Goal: Task Accomplishment & Management: Complete application form

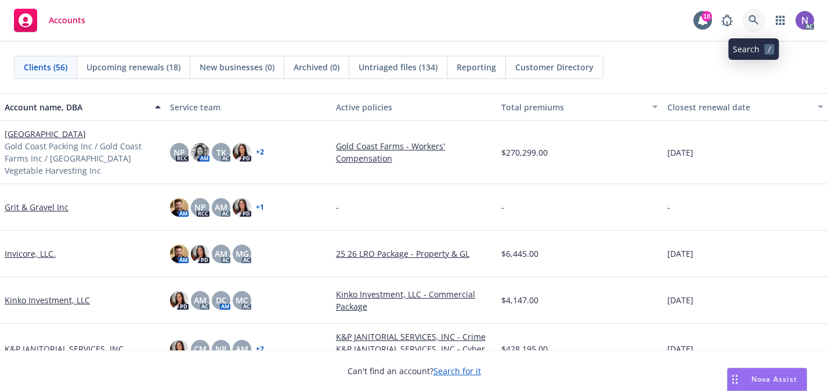
click at [753, 21] on icon at bounding box center [754, 20] width 10 height 10
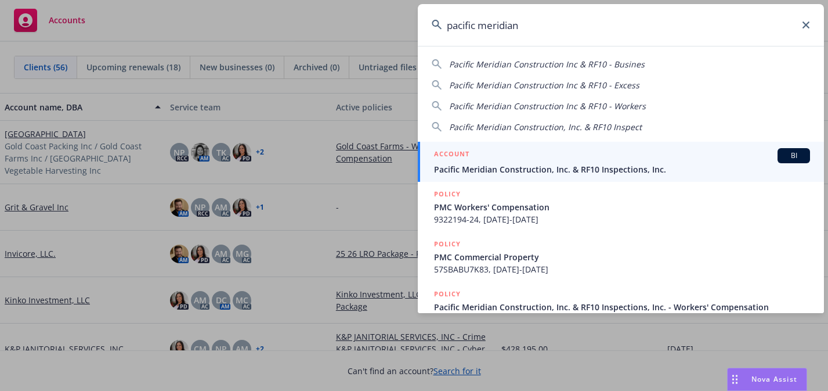
type input "pacific meridian"
click at [634, 145] on link "ACCOUNT BI Pacific Meridian Construction, Inc. & RF10 Inspections, Inc." at bounding box center [621, 162] width 406 height 40
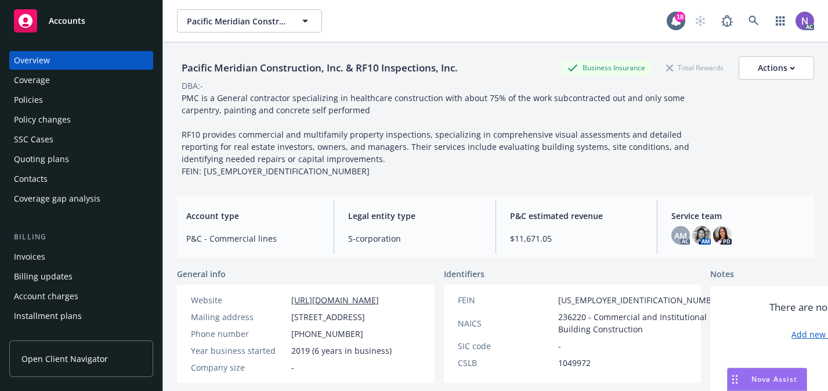
click at [56, 109] on div "Policies" at bounding box center [81, 100] width 135 height 19
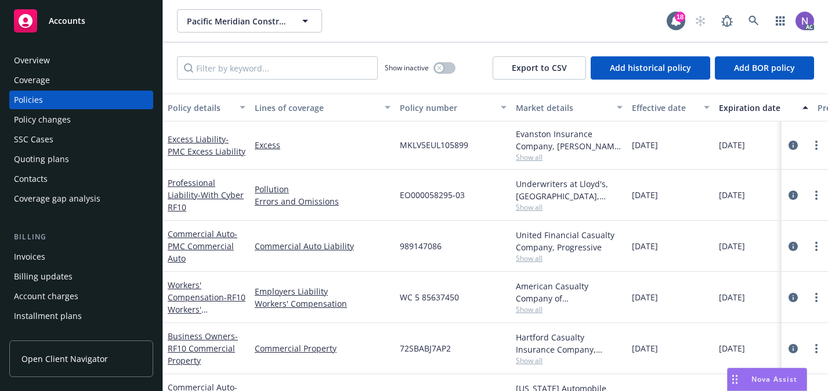
scroll to position [6, 0]
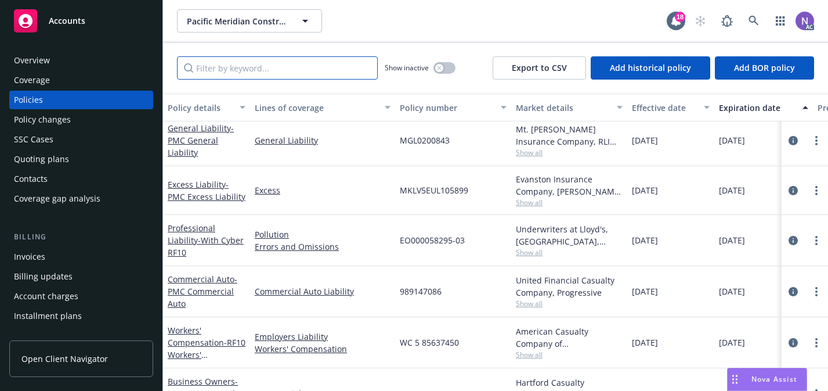
click at [316, 70] on input "Filter by keyword..." at bounding box center [277, 67] width 201 height 23
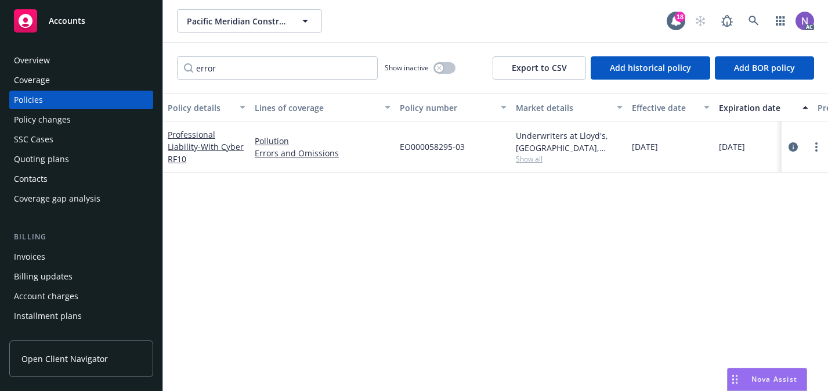
click at [438, 148] on span "EO000058295-03" at bounding box center [432, 146] width 65 height 12
copy span "EO000058295-03"
click at [281, 66] on input "error" at bounding box center [277, 67] width 201 height 23
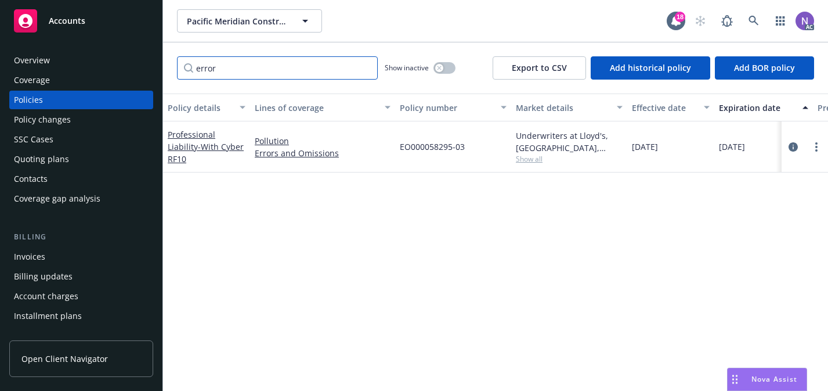
click at [281, 66] on input "error" at bounding box center [277, 67] width 201 height 23
paste input "EO000058295-03"
click at [454, 70] on button "button" at bounding box center [445, 68] width 22 height 12
click at [253, 74] on input "EO000058295-03" at bounding box center [277, 67] width 201 height 23
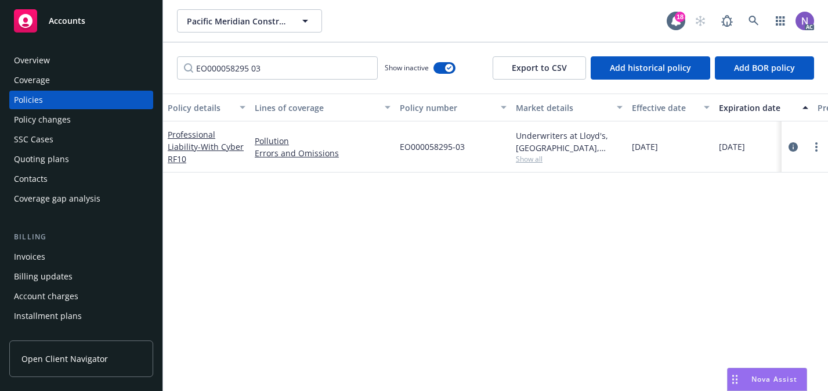
click at [290, 84] on div "EO000058295 03 Show inactive Export to CSV Add historical policy Add BOR policy" at bounding box center [495, 67] width 665 height 51
click at [288, 78] on input "EO000058295 03" at bounding box center [277, 67] width 201 height 23
click at [288, 74] on input "EO000058295 03" at bounding box center [277, 67] width 201 height 23
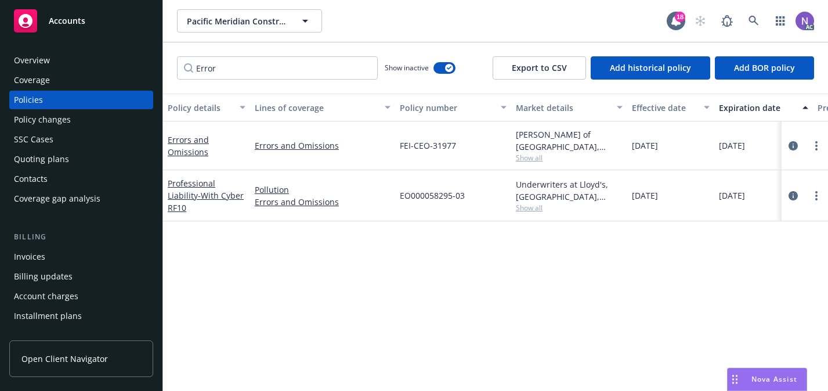
click at [544, 153] on span "Show all" at bounding box center [569, 158] width 107 height 10
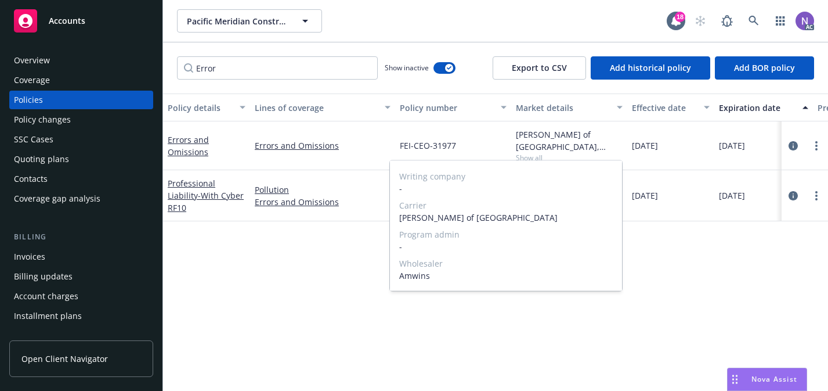
click at [544, 153] on span "Show all" at bounding box center [569, 158] width 107 height 10
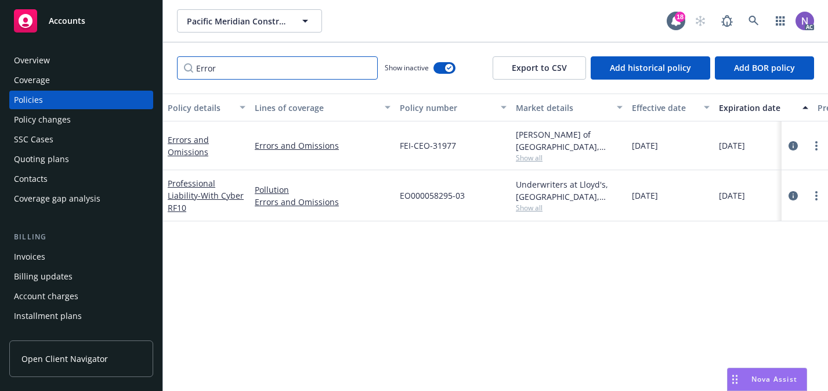
drag, startPoint x: 261, startPoint y: 67, endPoint x: 103, endPoint y: 78, distance: 158.3
click at [103, 78] on div "Accounts Overview Coverage Policies Policy changes SSC Cases Quoting plans Cont…" at bounding box center [414, 195] width 828 height 391
click at [223, 64] on input "Error" at bounding box center [277, 67] width 201 height 23
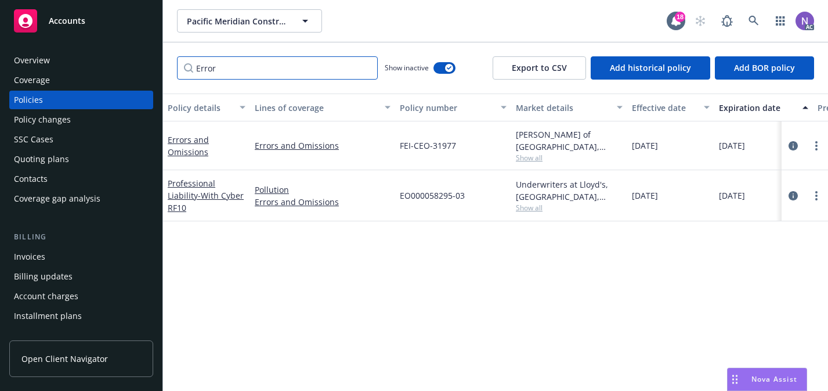
paste input "FEI-CEO-67564"
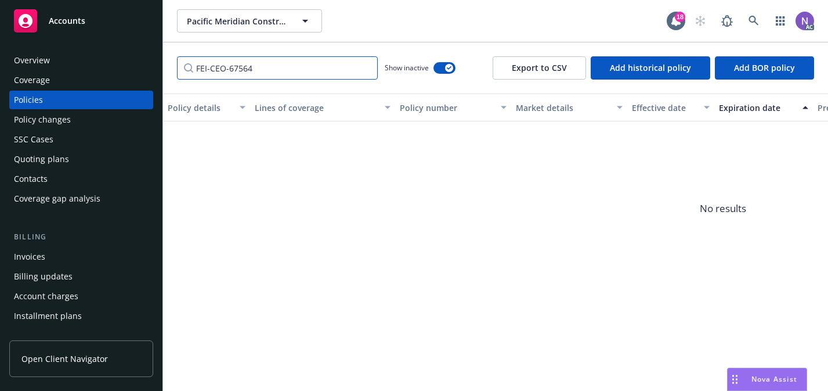
click at [304, 63] on input "FEI-CEO-67564" at bounding box center [277, 67] width 201 height 23
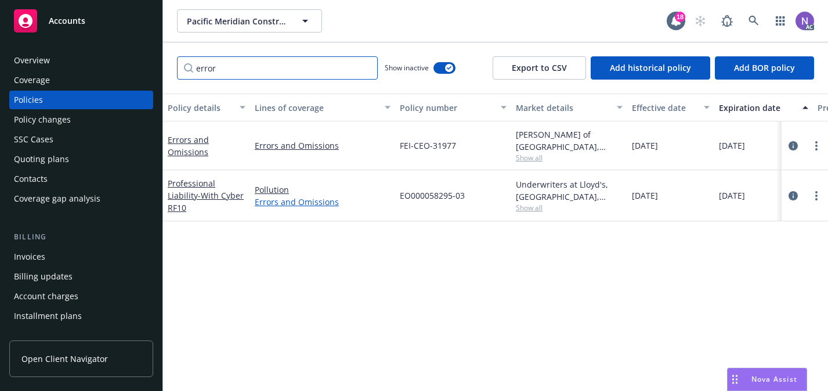
type input "error"
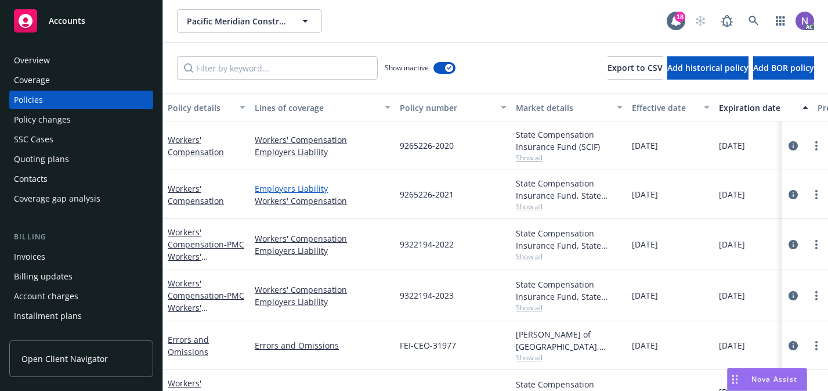
scroll to position [3, 0]
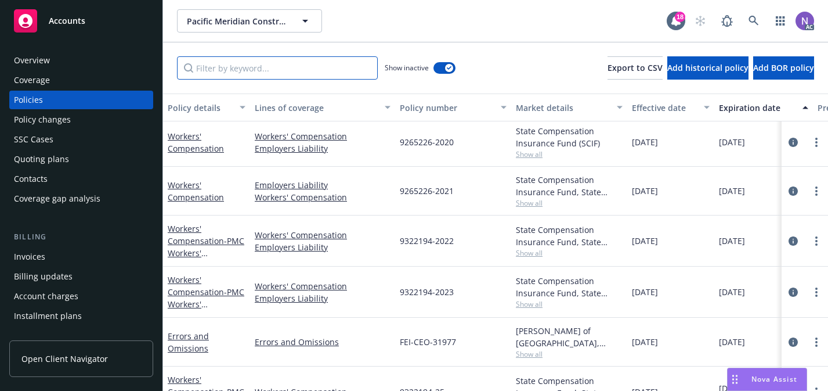
click at [341, 71] on input "Filter by keyword..." at bounding box center [277, 67] width 201 height 23
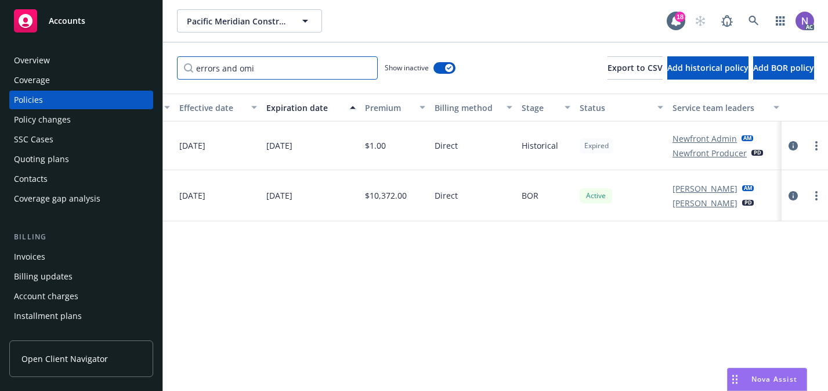
scroll to position [0, 455]
type input "errors and omi"
click at [793, 143] on icon "circleInformation" at bounding box center [793, 145] width 9 height 9
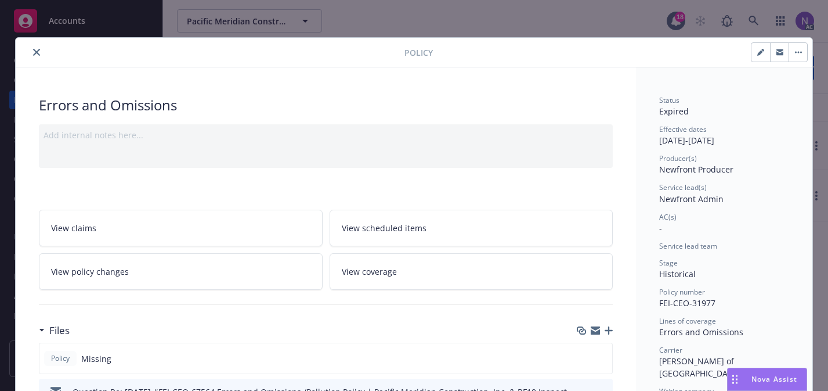
click at [34, 49] on icon "close" at bounding box center [36, 52] width 7 height 7
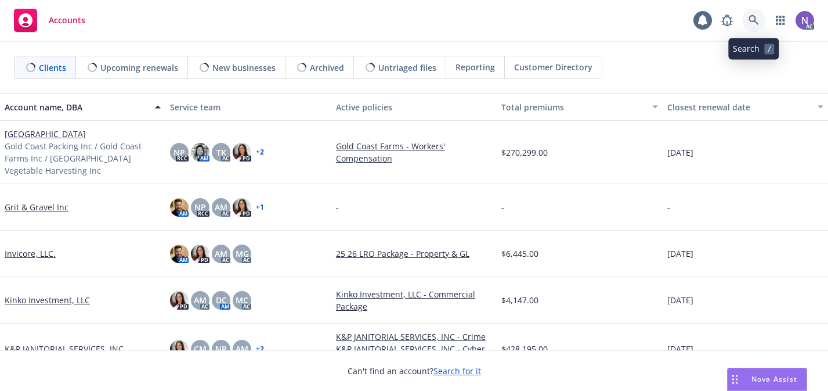
click at [756, 18] on icon at bounding box center [754, 20] width 10 height 10
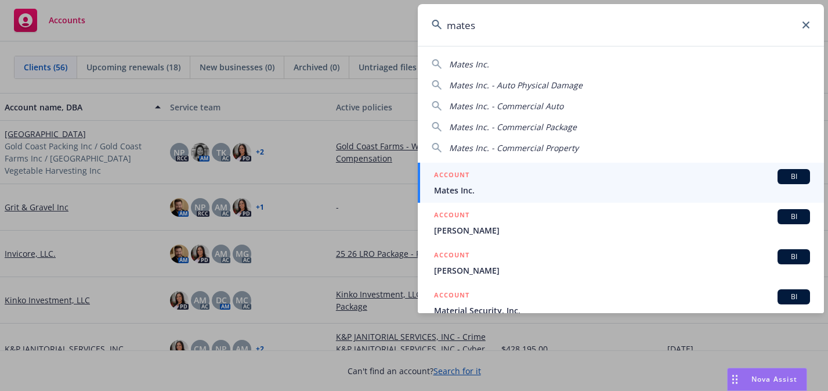
type input "mates"
click at [576, 187] on span "Mates Inc." at bounding box center [622, 190] width 376 height 12
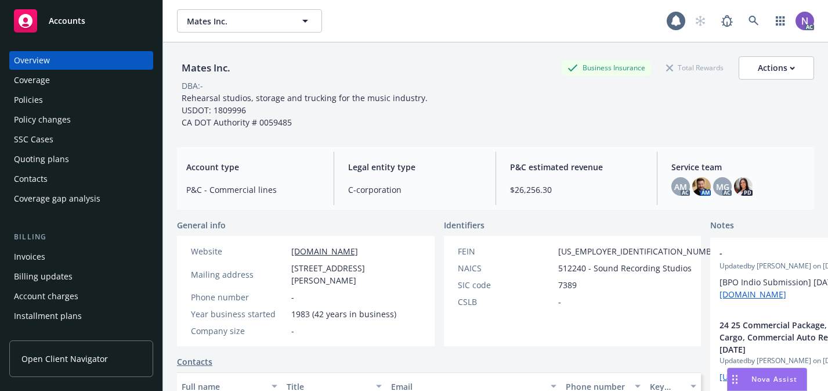
click at [87, 123] on div "Policy changes" at bounding box center [81, 119] width 135 height 19
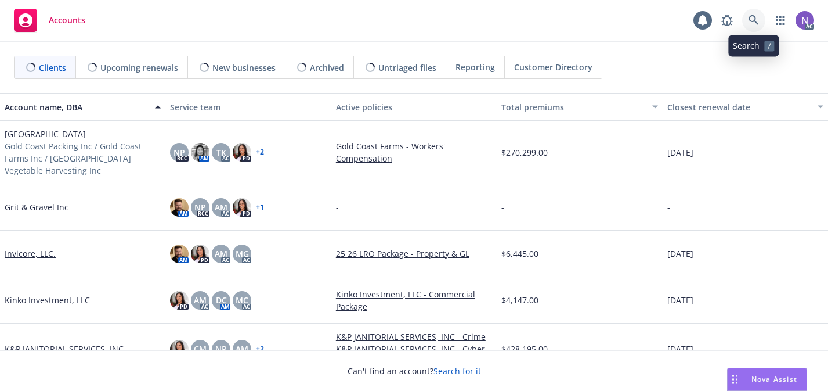
click at [759, 21] on icon at bounding box center [754, 20] width 10 height 10
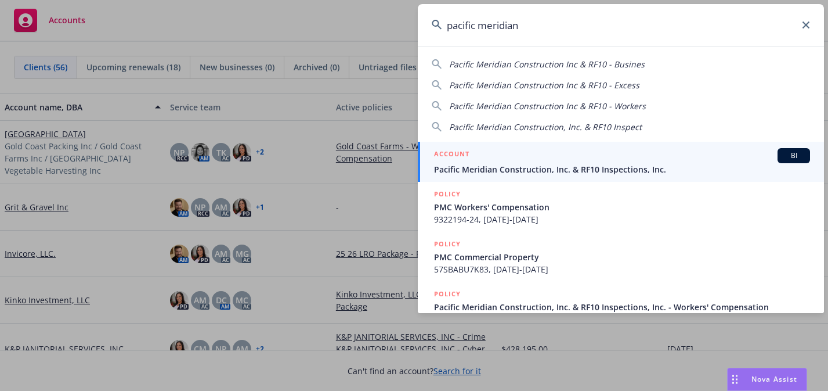
type input "pacific meridian"
click at [673, 162] on div "ACCOUNT BI" at bounding box center [622, 155] width 376 height 15
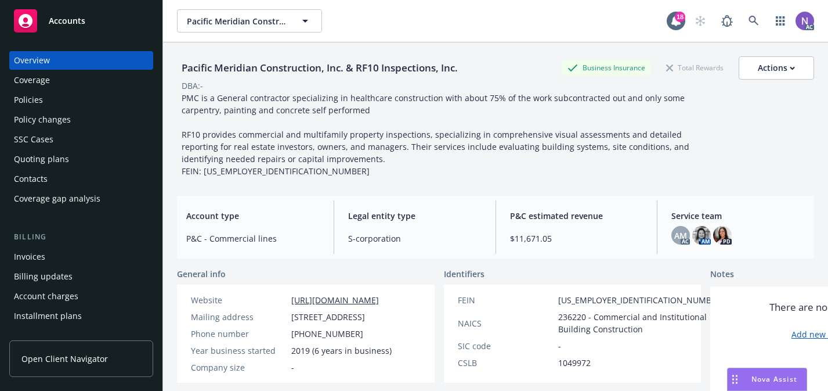
click at [67, 106] on div "Policies" at bounding box center [81, 100] width 135 height 19
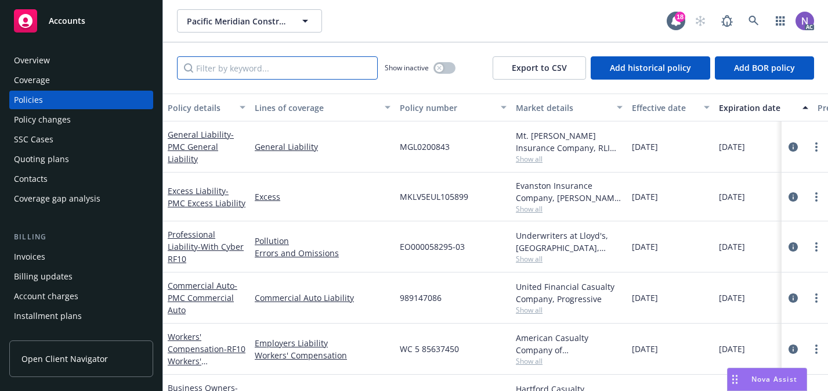
click at [280, 69] on input "Filter by keyword..." at bounding box center [277, 67] width 201 height 23
paste input "FEI-CEO-67564"
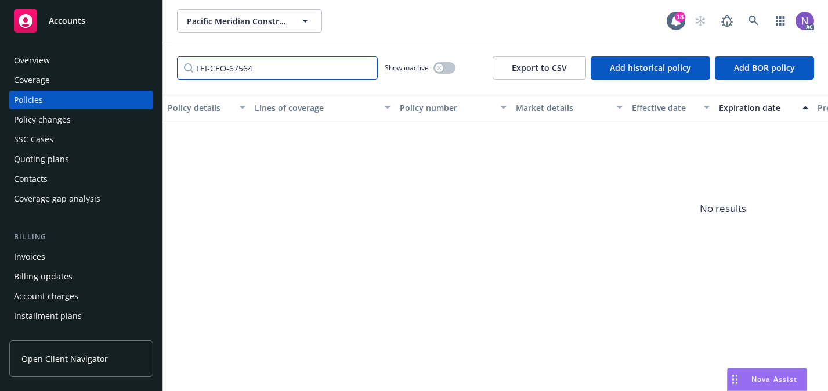
click at [268, 71] on input "FEI-CEO-67564" at bounding box center [277, 67] width 201 height 23
click at [444, 68] on button "button" at bounding box center [445, 68] width 22 height 12
click at [323, 67] on input "FEI-CEO-67564" at bounding box center [277, 67] width 201 height 23
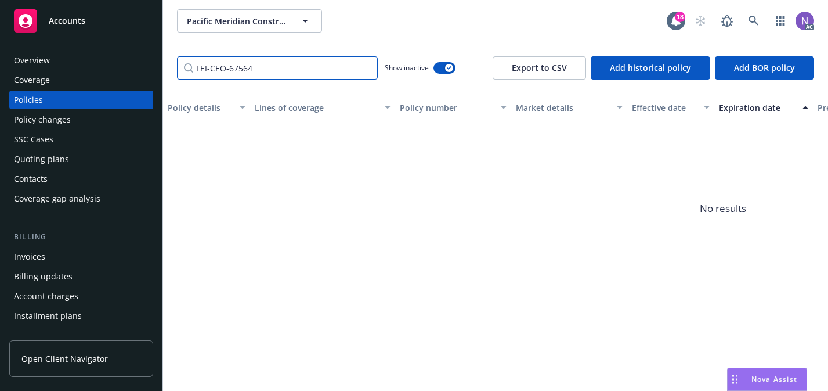
click at [323, 67] on input "FEI-CEO-67564" at bounding box center [277, 67] width 201 height 23
click at [312, 74] on input "FEI-CEO-67564" at bounding box center [277, 67] width 201 height 23
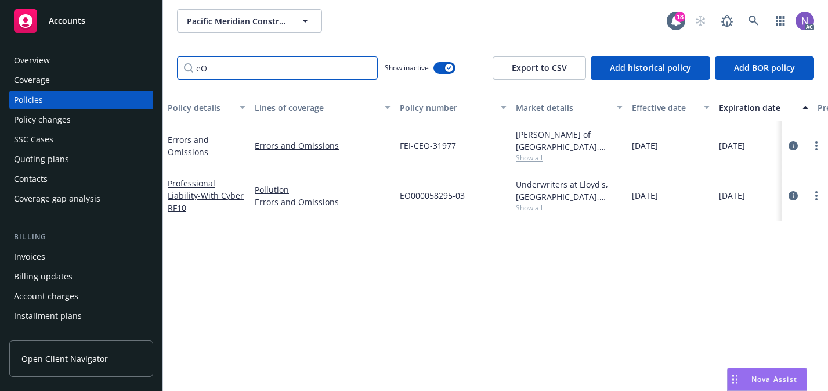
type input "e"
type input "EO"
click at [792, 196] on icon "circleInformation" at bounding box center [793, 195] width 9 height 9
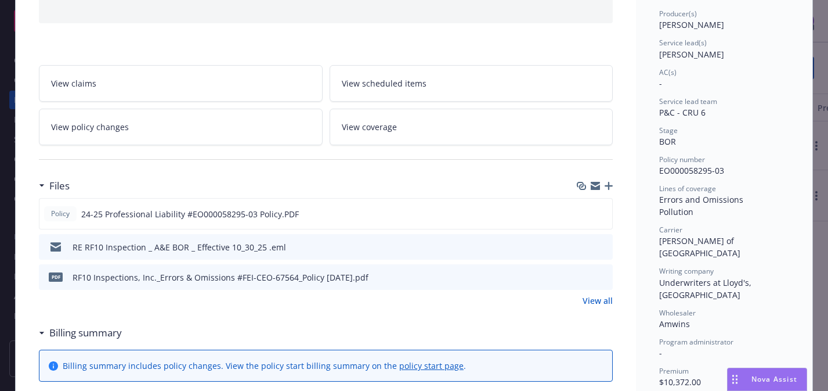
scroll to position [160, 0]
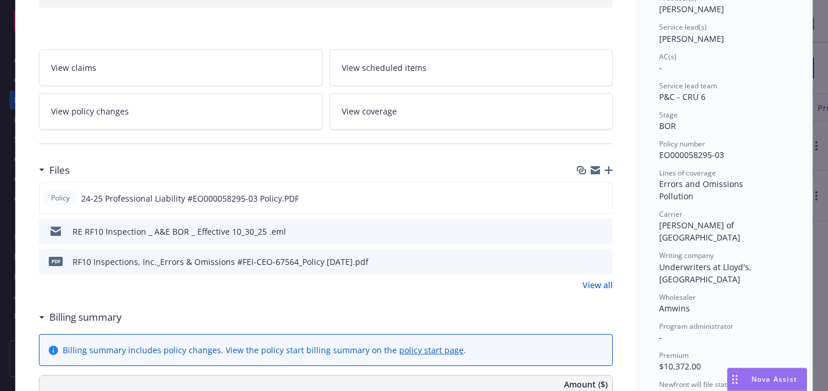
click at [595, 282] on link "View all" at bounding box center [598, 285] width 30 height 12
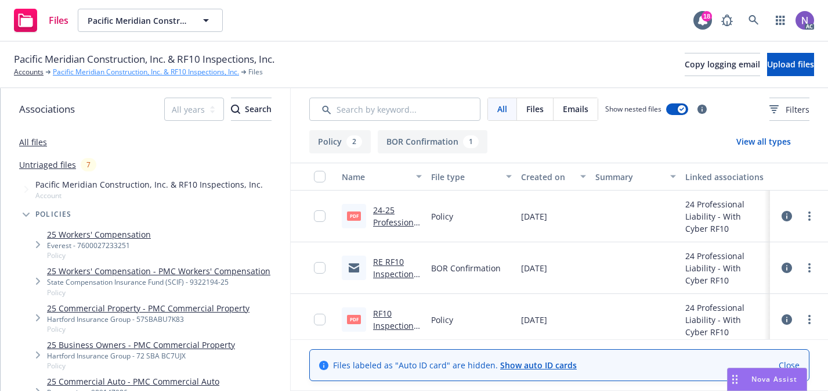
click at [135, 73] on link "Pacific Meridian Construction, Inc. & RF10 Inspections, Inc." at bounding box center [146, 72] width 186 height 10
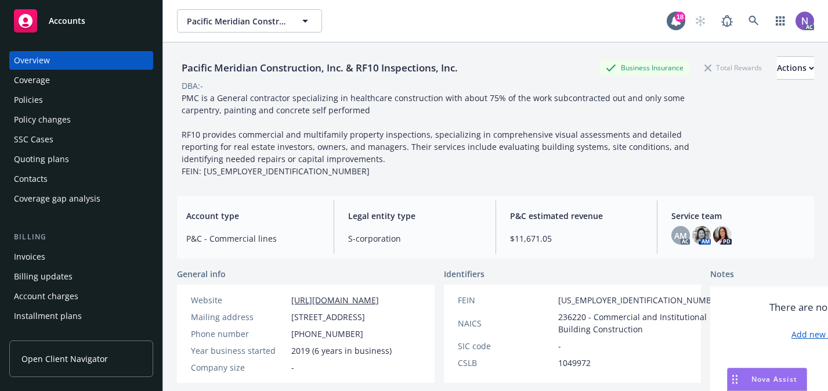
click at [95, 107] on div "Policies" at bounding box center [81, 100] width 135 height 19
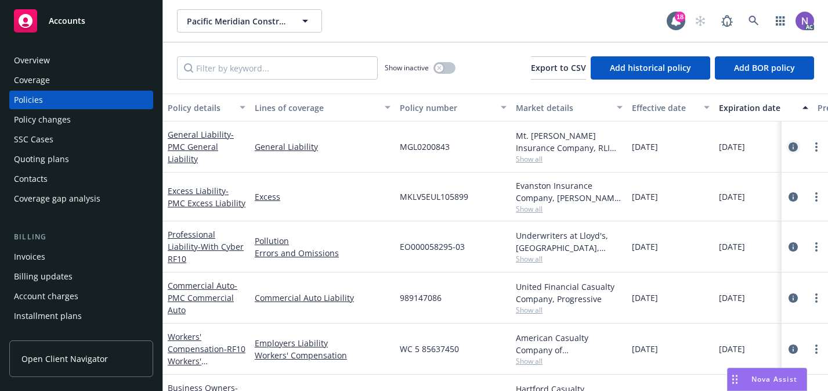
click at [794, 147] on icon "circleInformation" at bounding box center [793, 146] width 9 height 9
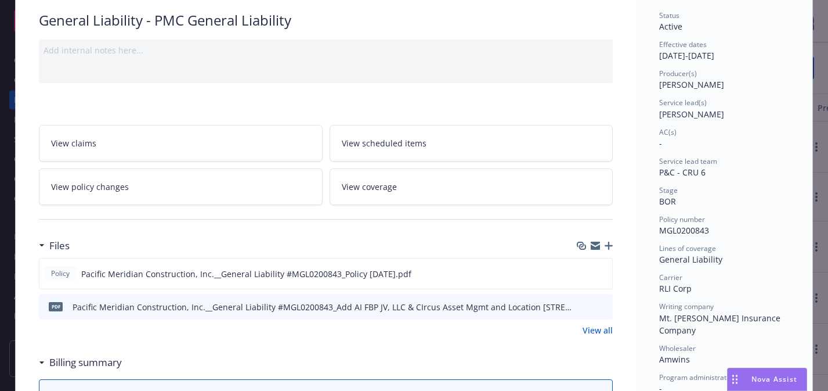
scroll to position [98, 0]
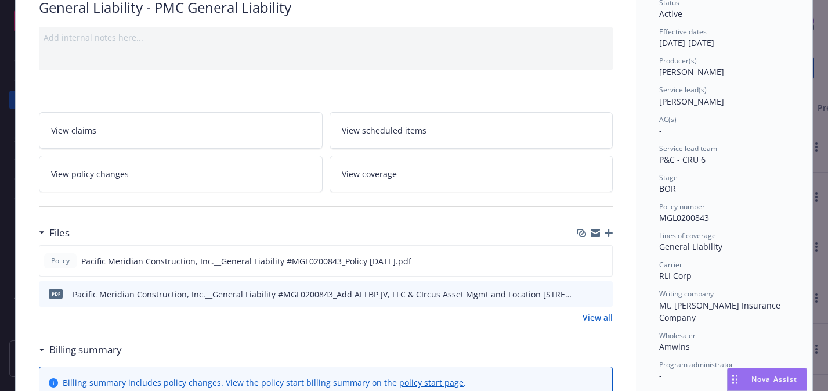
click at [604, 319] on link "View all" at bounding box center [598, 317] width 30 height 12
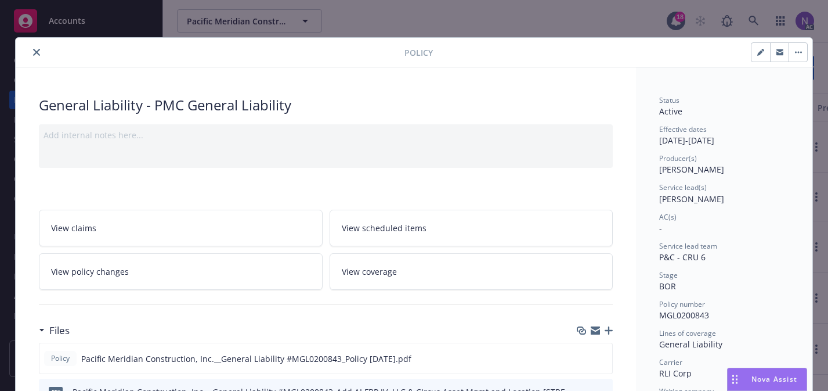
click at [35, 49] on icon "close" at bounding box center [36, 52] width 7 height 7
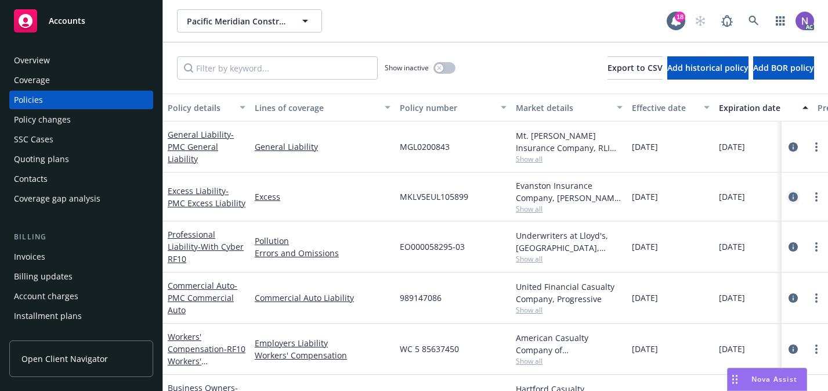
click at [795, 198] on icon "circleInformation" at bounding box center [793, 196] width 9 height 9
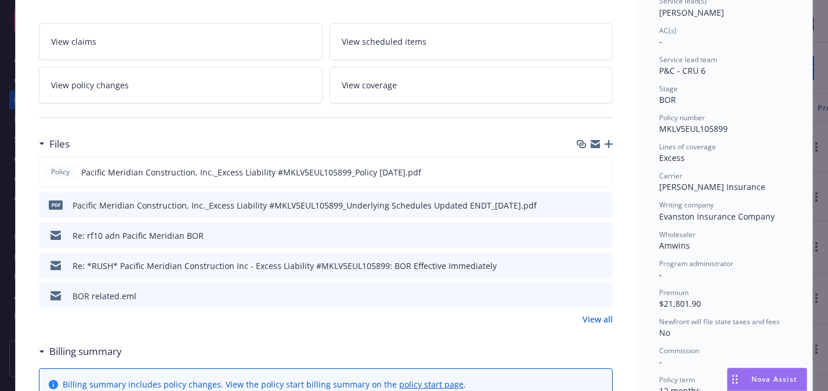
scroll to position [187, 0]
click at [604, 236] on icon "preview file" at bounding box center [602, 234] width 10 height 8
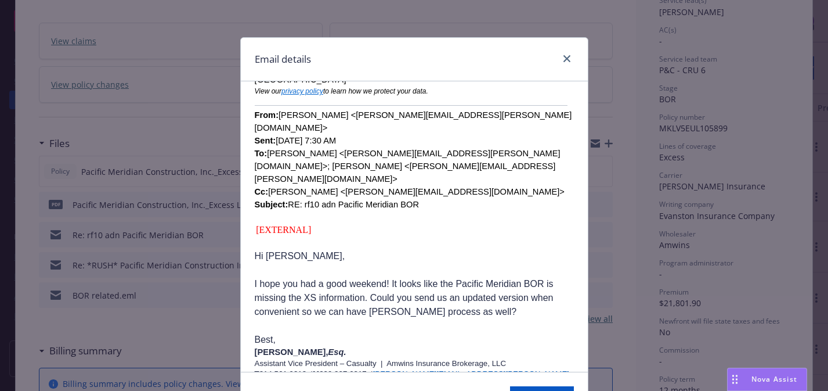
scroll to position [301, 0]
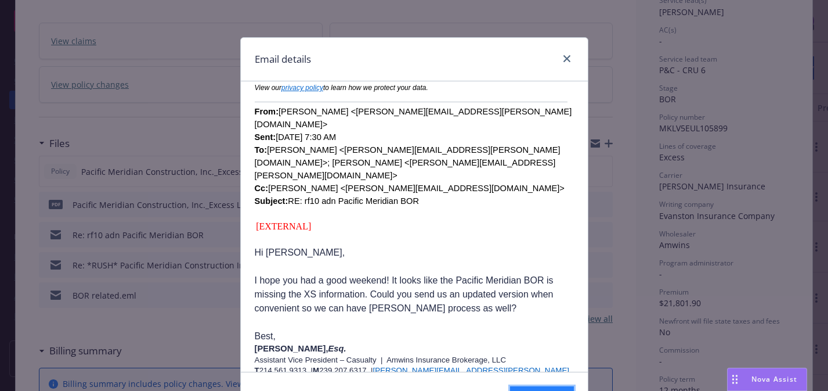
click at [510, 387] on button "Download email" at bounding box center [542, 397] width 64 height 23
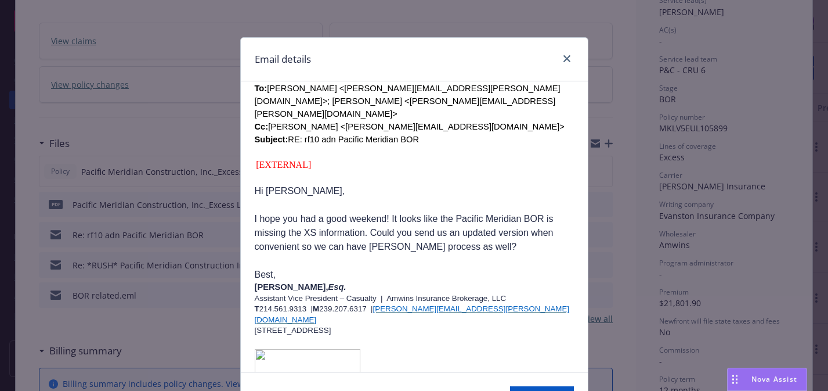
scroll to position [457, 0]
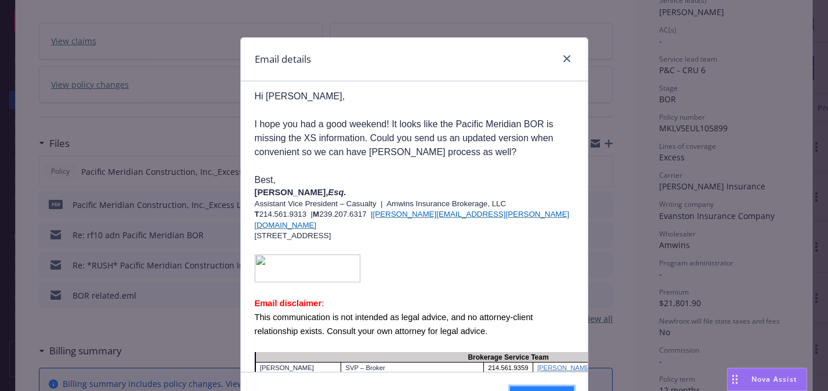
click at [510, 387] on button "Download email" at bounding box center [542, 397] width 64 height 23
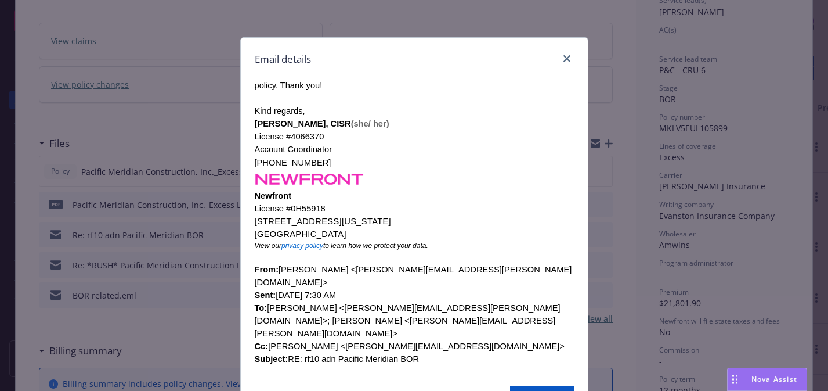
scroll to position [0, 0]
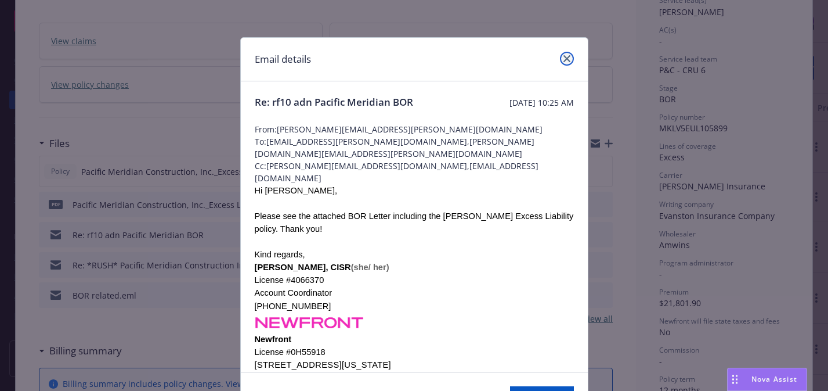
click at [562, 59] on link "close" at bounding box center [567, 59] width 14 height 14
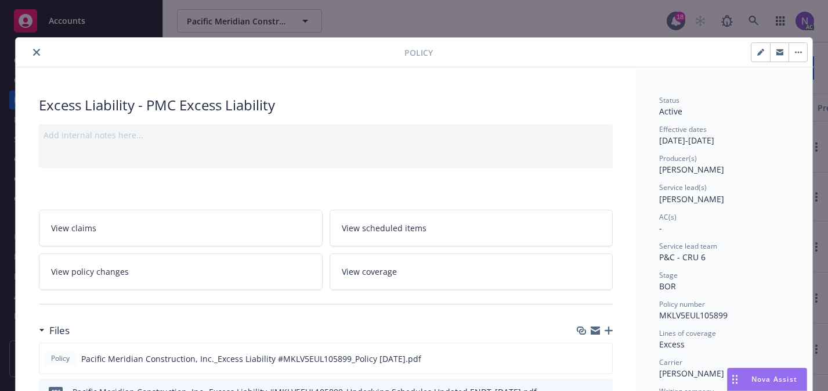
click at [38, 55] on icon "close" at bounding box center [36, 52] width 7 height 7
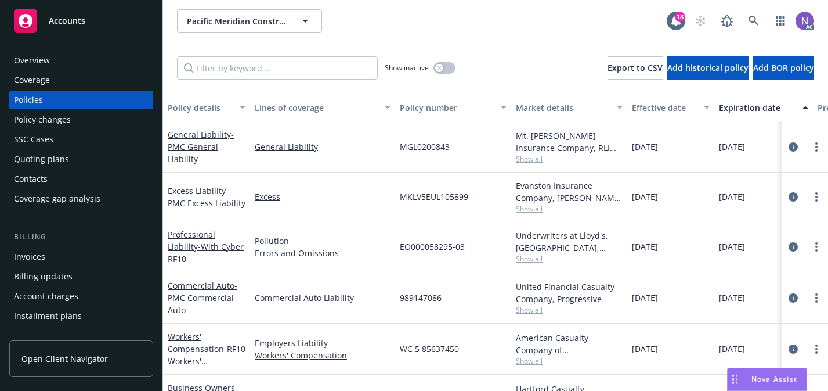
click at [451, 259] on div "EO000058295-03" at bounding box center [453, 246] width 116 height 51
click at [753, 62] on button "Add BOR policy" at bounding box center [783, 67] width 61 height 23
select select "other"
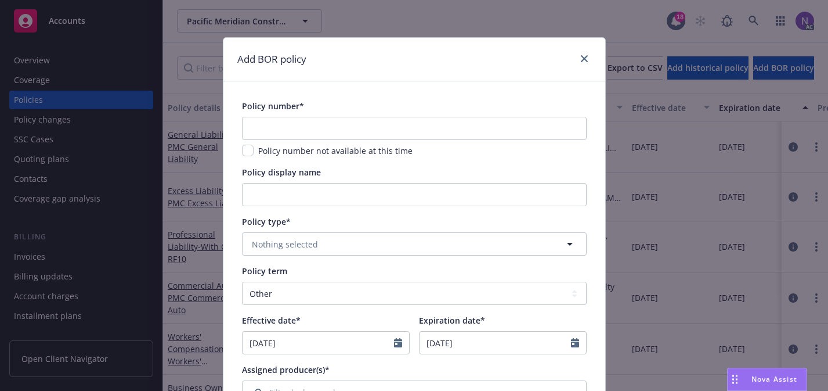
click at [465, 142] on div "Policy number not available at this time" at bounding box center [414, 137] width 345 height 40
click at [465, 133] on input "text" at bounding box center [414, 128] width 345 height 23
paste input "# FEI-CEO-67564"
click at [258, 129] on input "# FEI-CEO-67564" at bounding box center [414, 128] width 345 height 23
type input "FEI-CEO-67564"
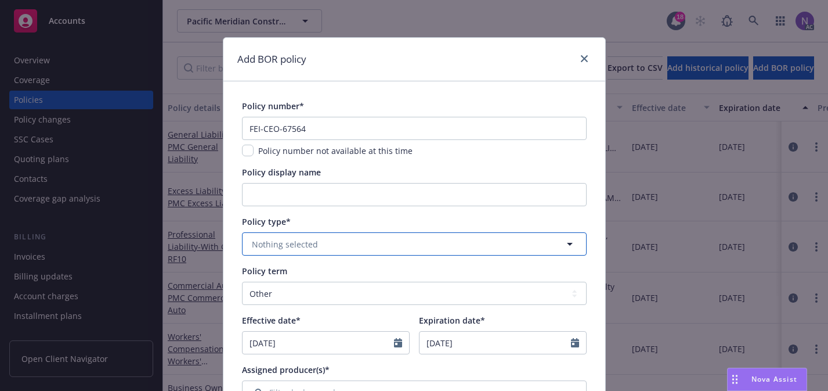
click at [275, 241] on span "Nothing selected" at bounding box center [285, 244] width 66 height 12
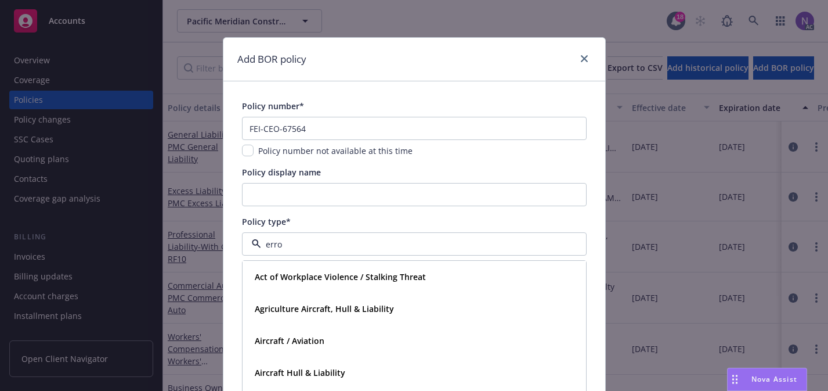
type input "error"
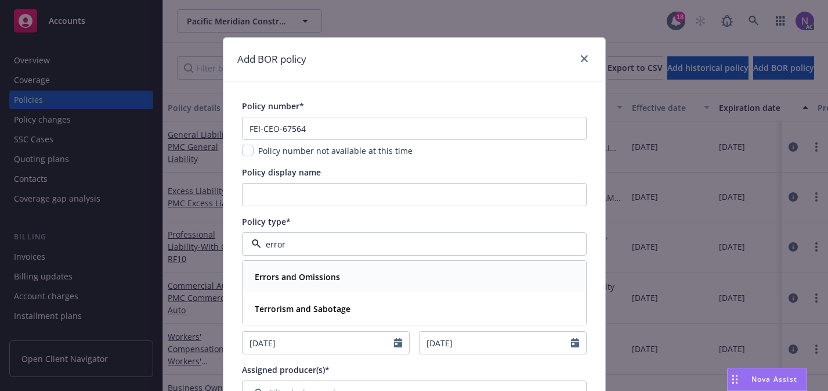
click at [326, 275] on strong "Errors and Omissions" at bounding box center [297, 276] width 85 height 11
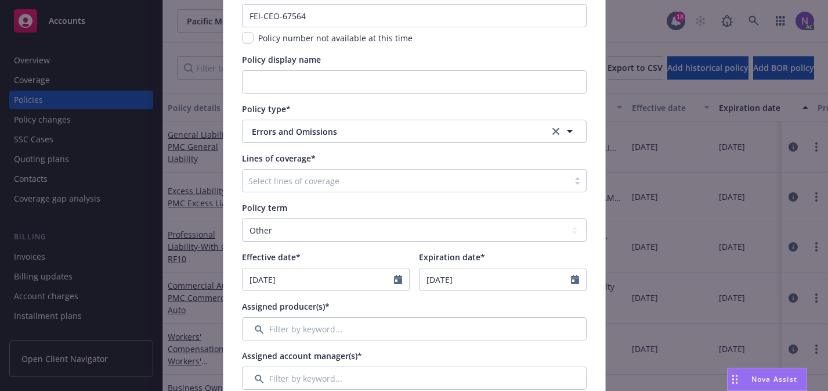
scroll to position [124, 0]
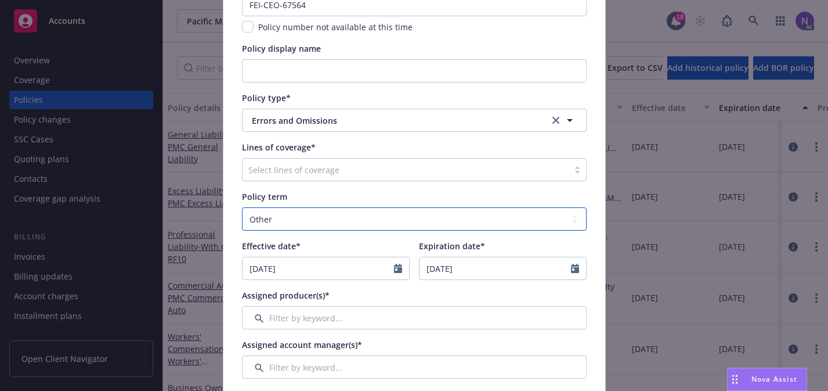
click at [328, 211] on select "Select policy term 12 Month 6 Month 4 Month 3 Month 2 Month 1 Month 36 Month (3…" at bounding box center [414, 218] width 345 height 23
select select "12"
click at [242, 207] on select "Select policy term 12 Month 6 Month 4 Month 3 Month 2 Month 1 Month 36 Month (3…" at bounding box center [414, 218] width 345 height 23
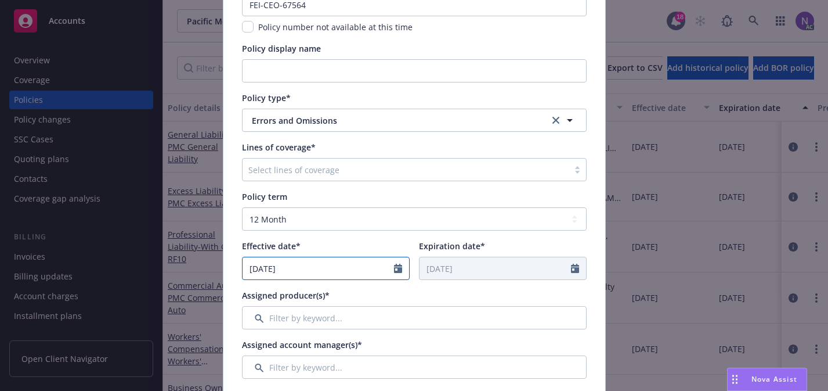
select select "9"
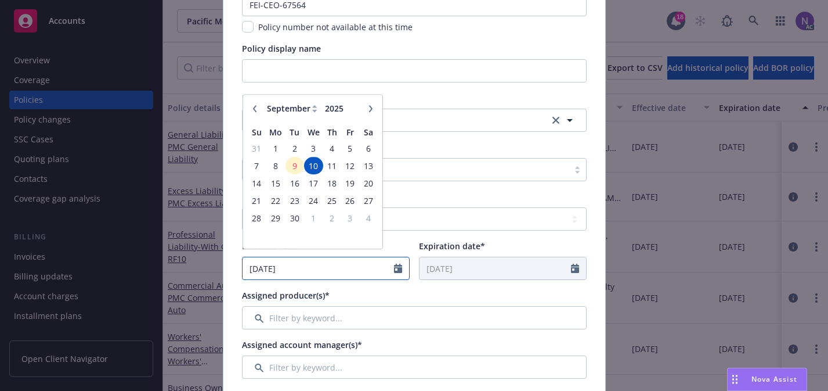
click at [332, 266] on input "09/10/2025" at bounding box center [318, 268] width 151 height 22
paste input "12/11/2024"
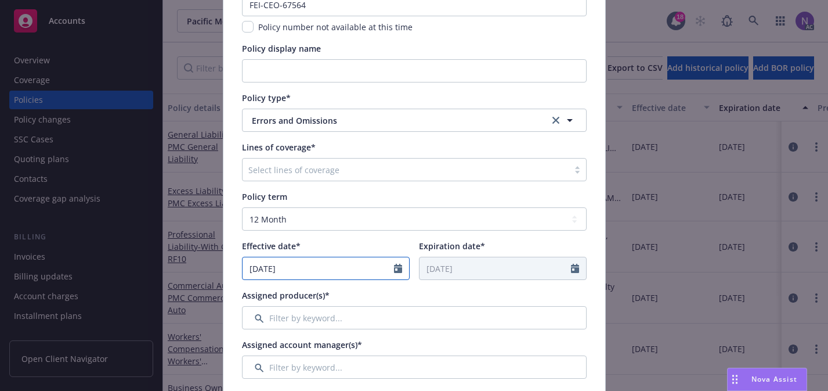
type input "09/10/2025"
click at [397, 266] on icon "Calendar" at bounding box center [398, 267] width 8 height 9
click at [415, 242] on div "Effective date* 09/10/2025 January February March April May June July August Se…" at bounding box center [414, 260] width 345 height 40
click at [415, 242] on div "Effective date* 09/10/2025 Expiration date* 09/10/2026" at bounding box center [414, 260] width 345 height 40
click at [358, 266] on input "09/10/2025" at bounding box center [318, 268] width 151 height 22
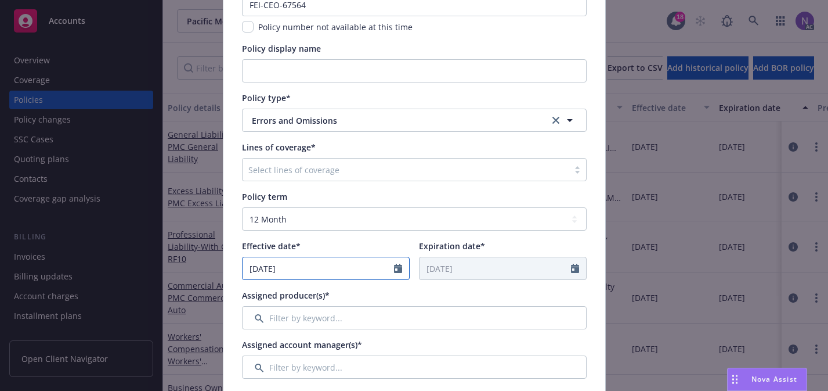
select select "9"
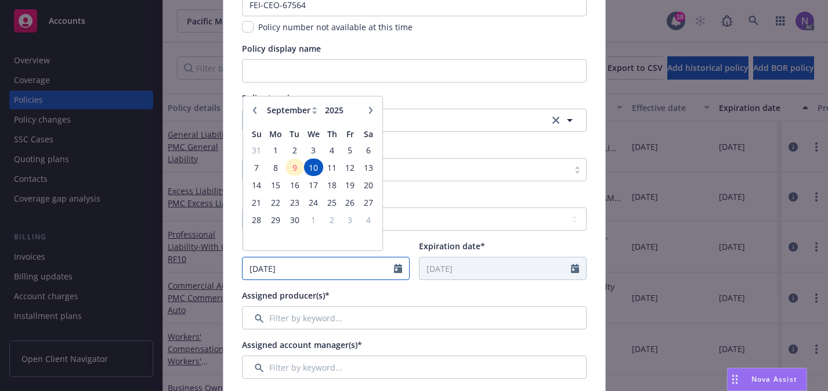
click at [358, 266] on input "09/10/2025" at bounding box center [318, 268] width 151 height 22
paste input "12/11/2024"
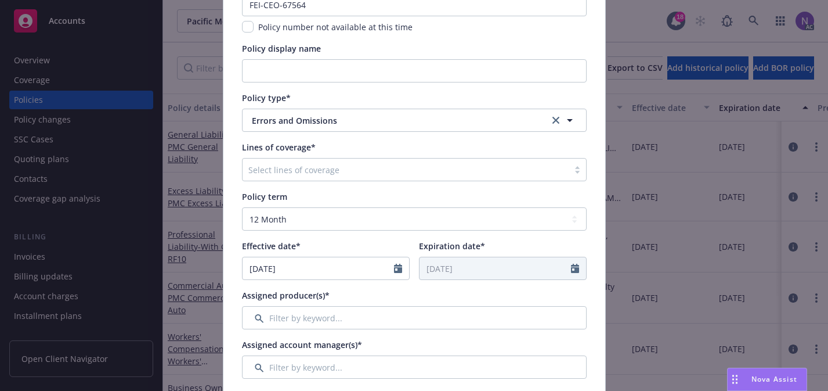
type input "09/10/2025"
click at [416, 245] on div "Effective date* 09/10/2025 January February March April May June July August Se…" at bounding box center [414, 260] width 345 height 40
select select "9"
click at [356, 266] on input "09/10/2025" at bounding box center [318, 268] width 151 height 22
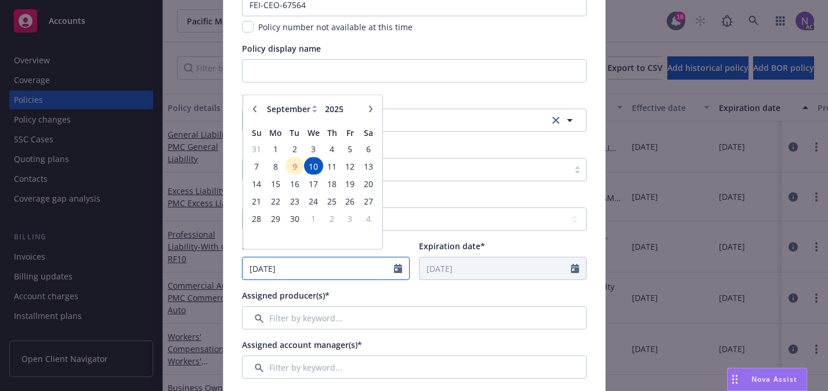
click at [356, 266] on input "09/10/2025" at bounding box center [318, 268] width 151 height 22
paste input "12/11/2024"
click at [248, 270] on input "12/11/2024" at bounding box center [318, 268] width 151 height 22
type input "12/11/2024"
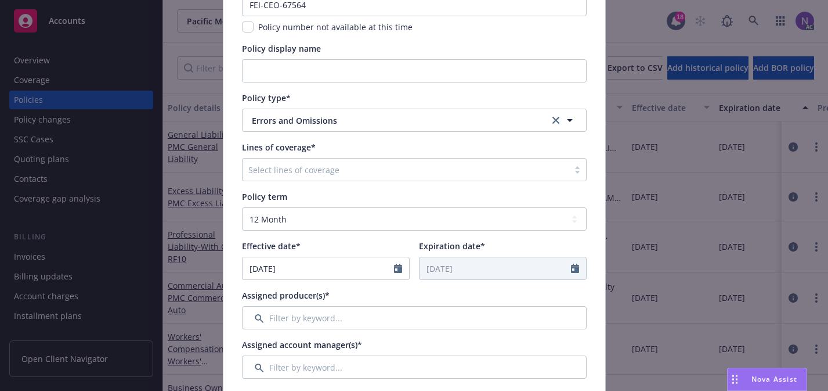
type input "12/11/2025"
click at [425, 235] on div "Policy term Select policy term 12 Month 6 Month 4 Month 3 Month 2 Month 1 Month…" at bounding box center [414, 234] width 345 height 89
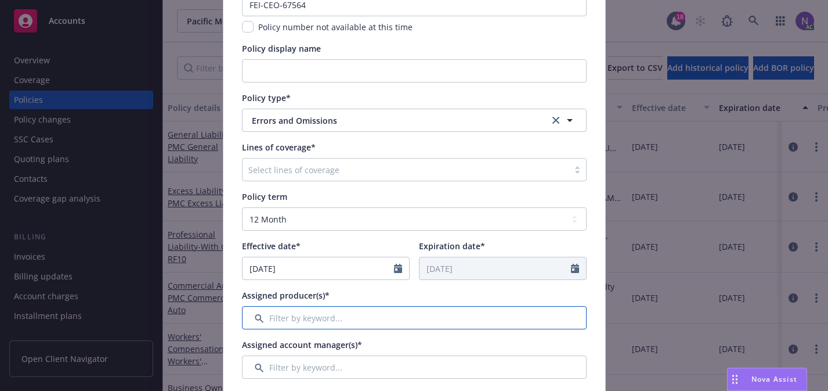
click at [340, 314] on input "Filter by keyword..." at bounding box center [414, 317] width 345 height 23
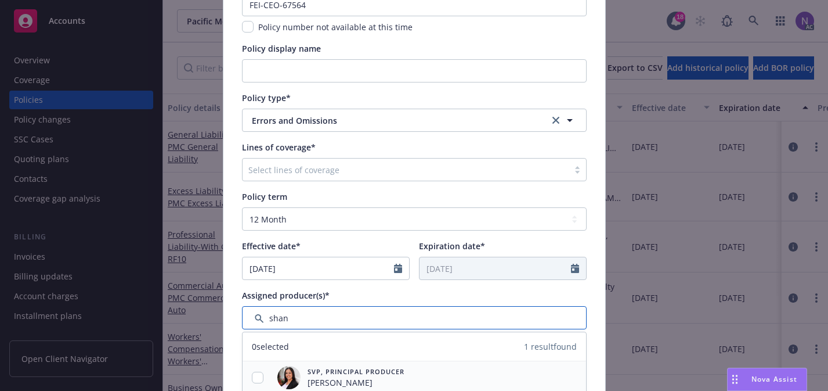
type input "shan"
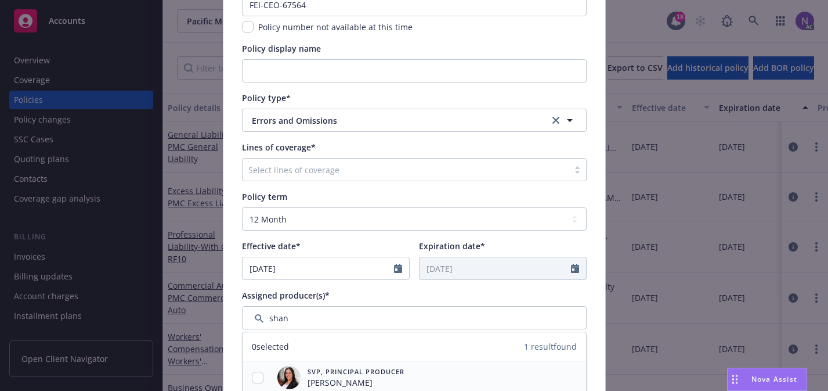
click at [263, 375] on div at bounding box center [258, 377] width 30 height 12
click at [254, 382] on input "checkbox" at bounding box center [258, 377] width 12 height 12
checkbox input "true"
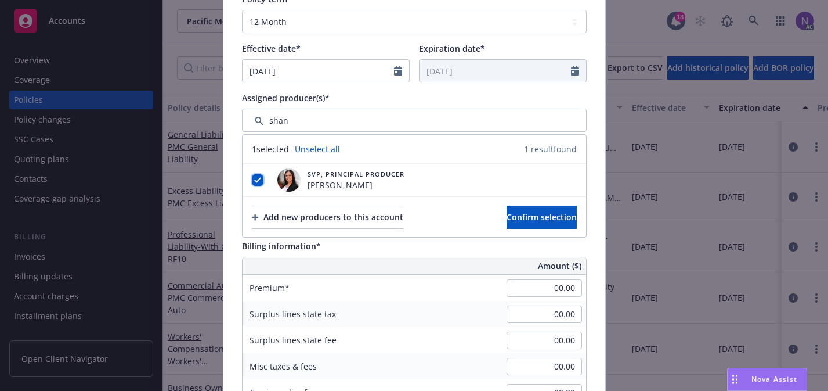
scroll to position [325, 0]
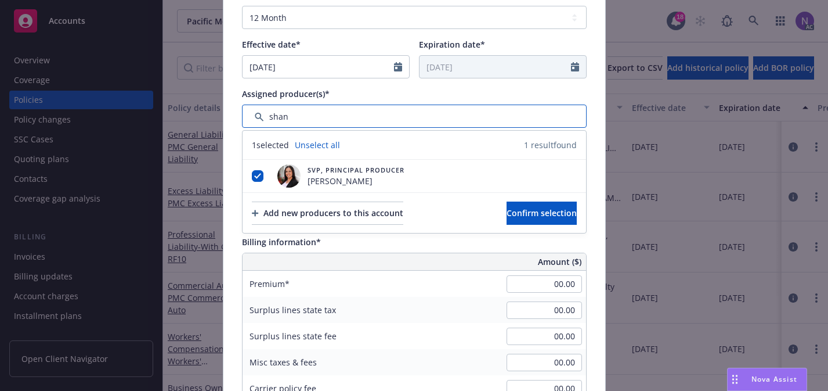
click at [420, 115] on input "Filter by keyword..." at bounding box center [414, 115] width 345 height 23
type input "nic"
click at [370, 101] on div "Assigned producer(s)* 1 selected Unselect all 1 result found SVP, Principal Pro…" at bounding box center [414, 108] width 345 height 40
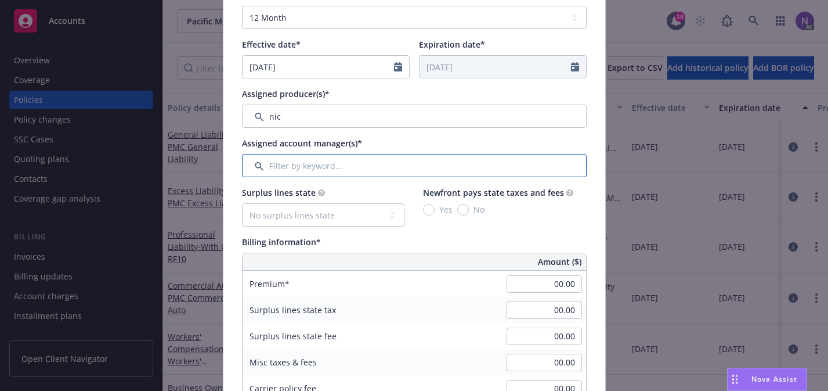
click at [327, 170] on input "Filter by keyword..." at bounding box center [414, 165] width 345 height 23
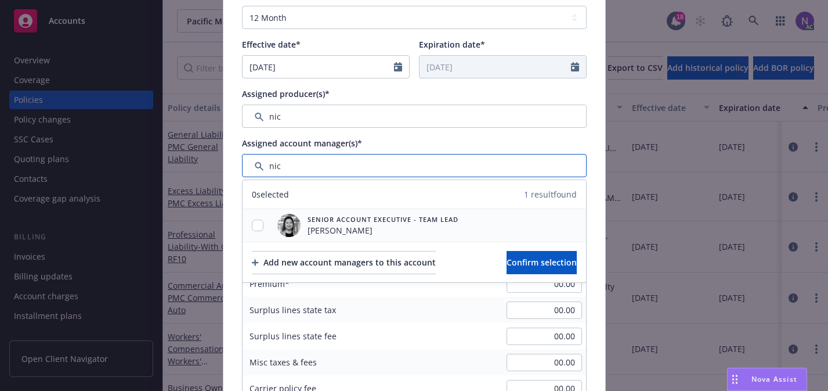
type input "nic"
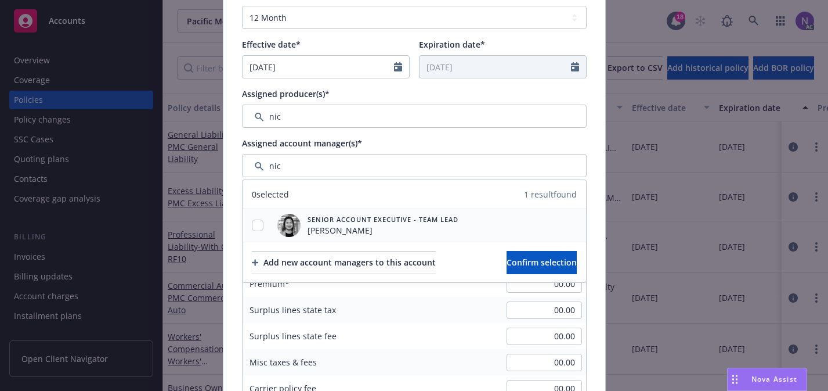
click at [265, 225] on div at bounding box center [258, 225] width 30 height 12
click at [257, 225] on input "checkbox" at bounding box center [258, 225] width 12 height 12
checkbox input "true"
click at [522, 256] on button "Confirm selection" at bounding box center [542, 262] width 70 height 23
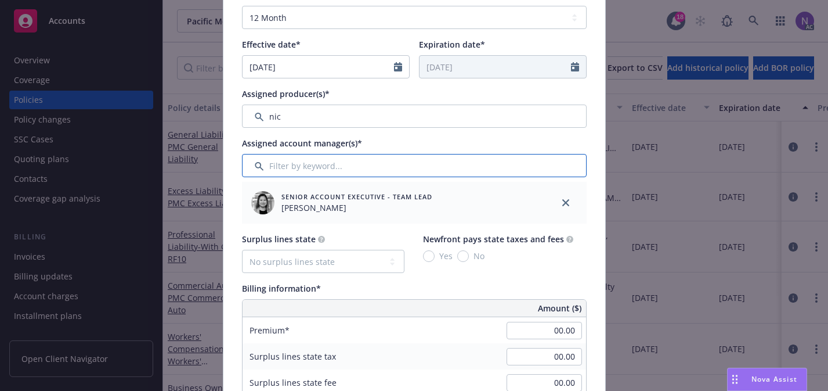
click at [503, 177] on input "Filter by keyword..." at bounding box center [414, 165] width 345 height 23
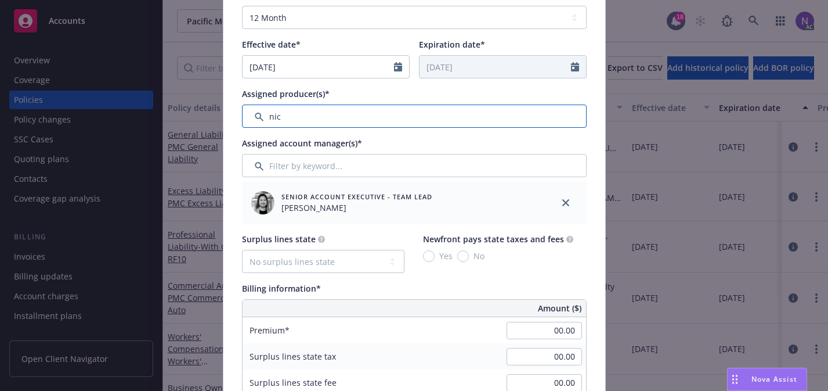
click at [480, 120] on input "Filter by keyword..." at bounding box center [414, 115] width 345 height 23
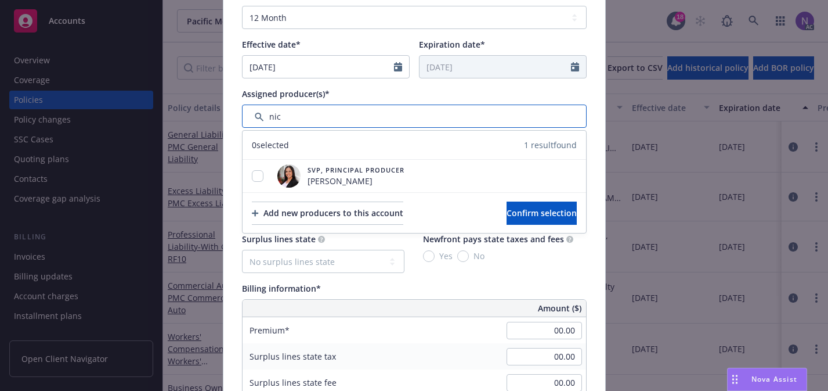
click at [480, 120] on input "Filter by keyword..." at bounding box center [414, 115] width 345 height 23
click at [258, 174] on input "checkbox" at bounding box center [258, 176] width 12 height 12
checkbox input "true"
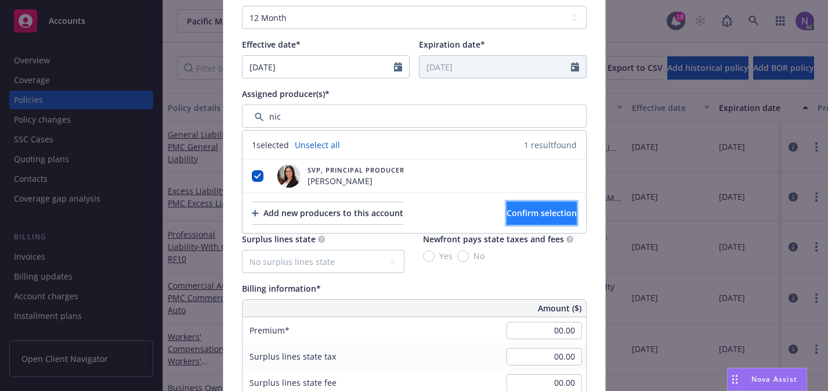
click at [510, 212] on span "Confirm selection" at bounding box center [542, 212] width 70 height 11
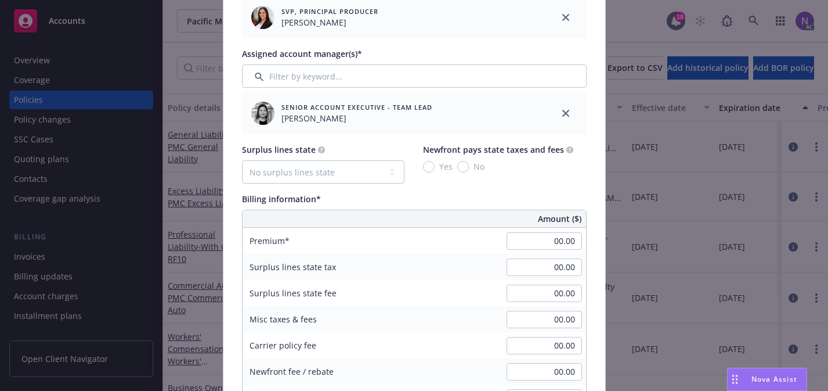
scroll to position [483, 0]
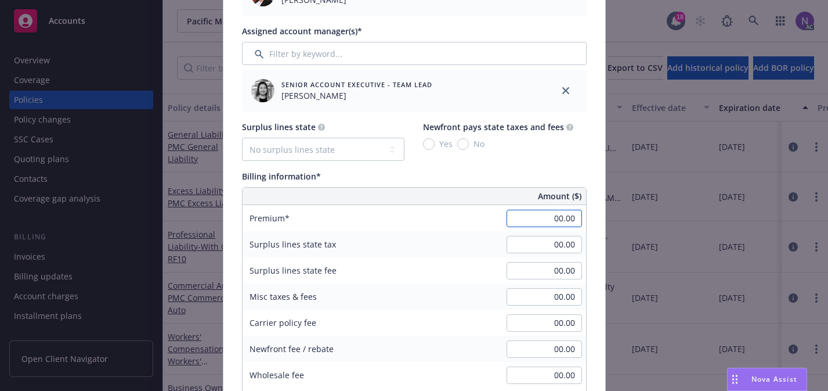
click at [555, 216] on input "00.00" at bounding box center [544, 218] width 75 height 17
paste input "$10,372.00"
click at [570, 219] on input "$10,372.0000.00" at bounding box center [544, 218] width 75 height 17
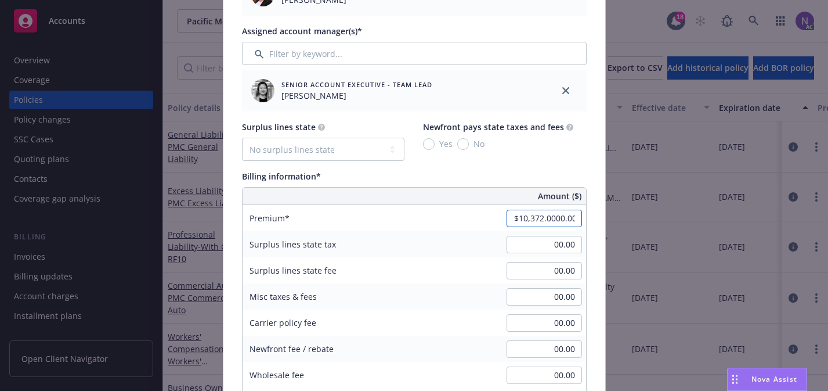
paste input
click at [539, 215] on input "$10,372.00" at bounding box center [544, 218] width 75 height 17
type input "10,372.00"
click at [542, 191] on span "Amount ($)" at bounding box center [560, 196] width 44 height 12
click at [562, 244] on input "00.00" at bounding box center [544, 244] width 75 height 17
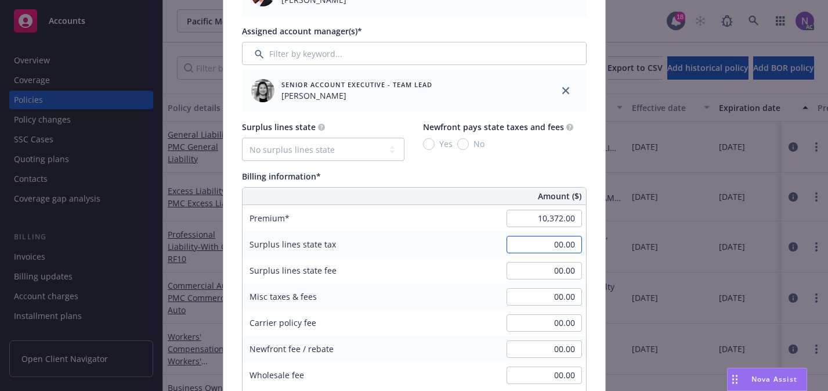
paste input "$318.66"
type input "00.00"
click at [561, 275] on input "00.00" at bounding box center [544, 270] width 75 height 17
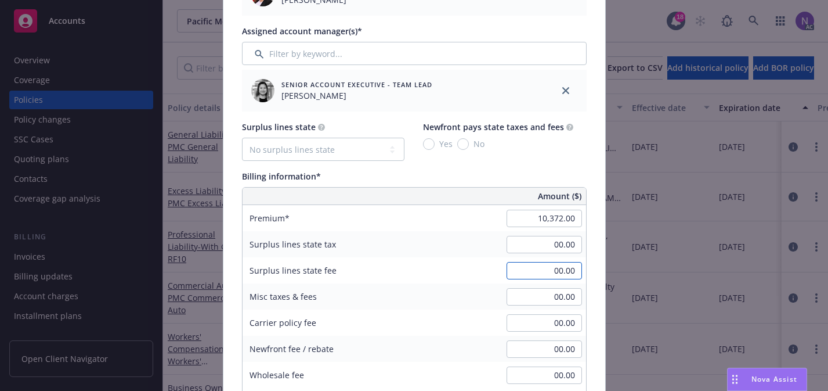
paste input "$19.12"
type input "19.12"
click at [570, 240] on input "00.00" at bounding box center [544, 244] width 75 height 17
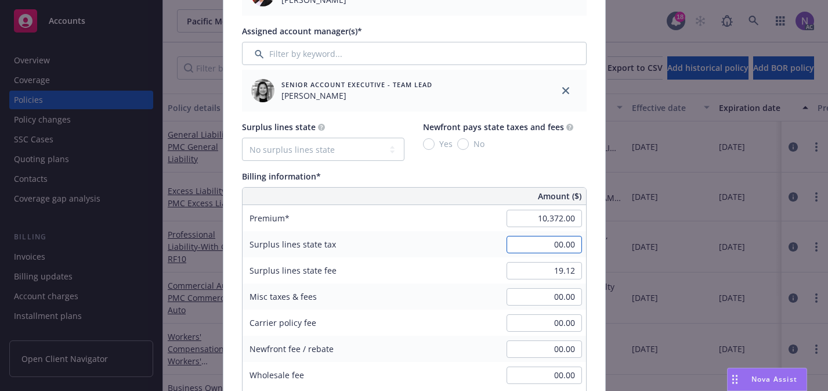
click at [570, 240] on input "00.00" at bounding box center [544, 244] width 75 height 17
paste input "318.66"
type input "318.66"
click at [447, 178] on div "Billing information*" at bounding box center [414, 176] width 345 height 12
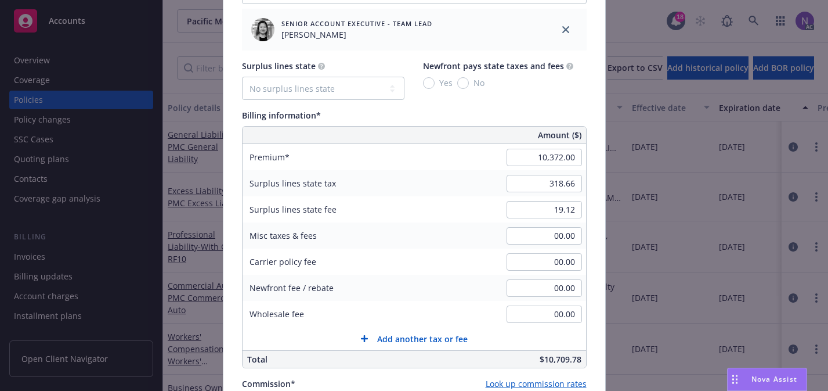
scroll to position [573, 0]
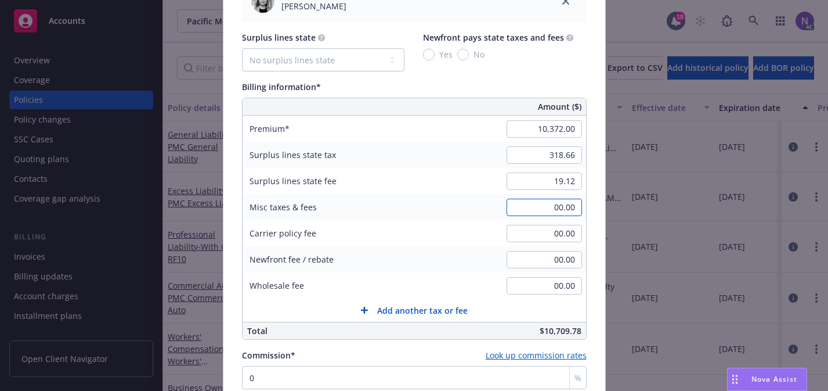
click at [575, 205] on input "00.00" at bounding box center [544, 206] width 75 height 17
type input "500.00"
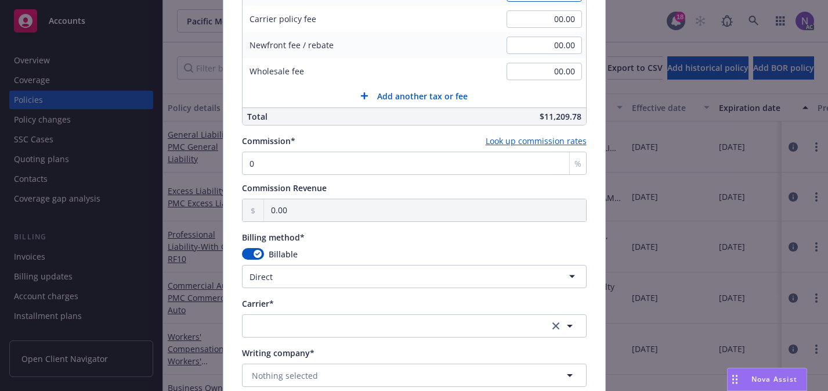
scroll to position [792, 0]
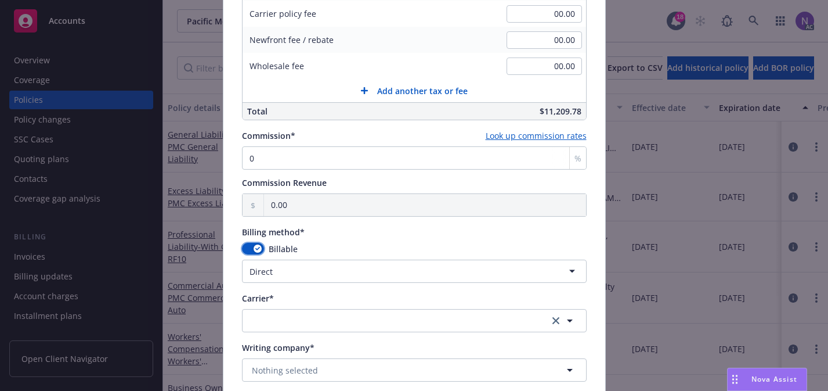
click at [258, 250] on div "button" at bounding box center [258, 248] width 8 height 8
click at [258, 251] on button "button" at bounding box center [253, 249] width 22 height 12
select select "AGENCY_PAY_IN_FULL"
click at [293, 265] on html "Accounts Overview Coverage Policies Policy changes SSC Cases Quoting plans Cont…" at bounding box center [414, 195] width 828 height 391
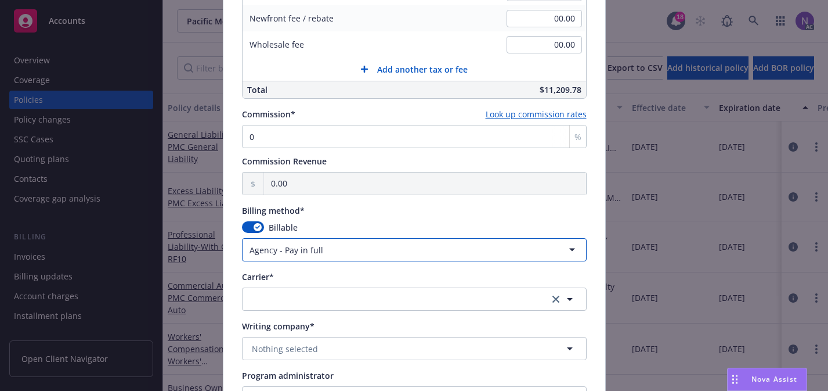
scroll to position [834, 0]
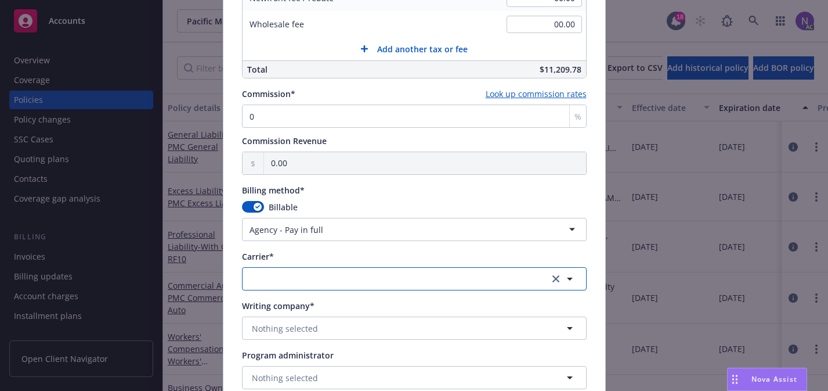
click at [357, 283] on button "button" at bounding box center [414, 278] width 345 height 23
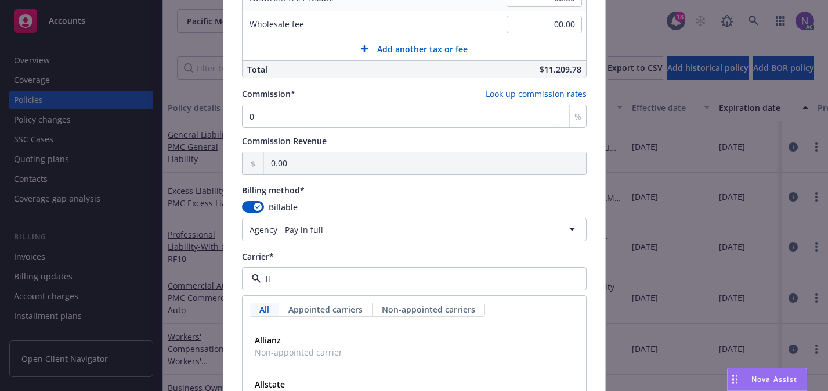
type input "l"
type input "u"
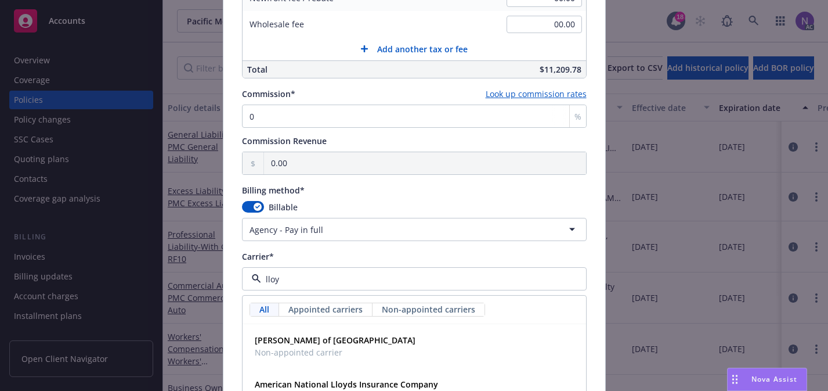
type input "lloyd"
click at [321, 348] on span "Non-appointed carrier" at bounding box center [335, 352] width 161 height 12
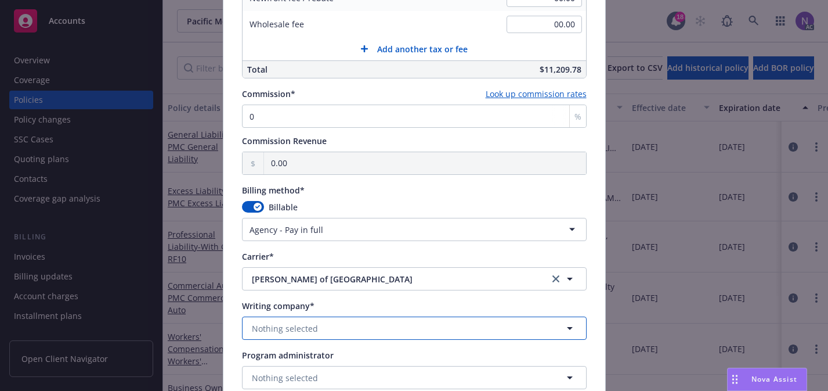
click at [310, 331] on span "Nothing selected" at bounding box center [285, 328] width 66 height 12
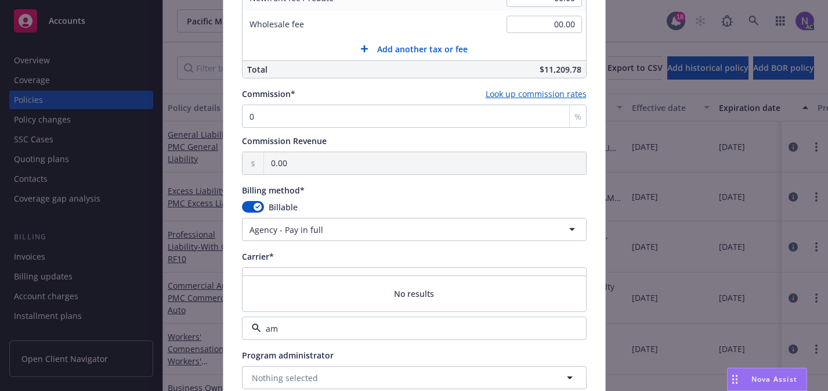
type input "a"
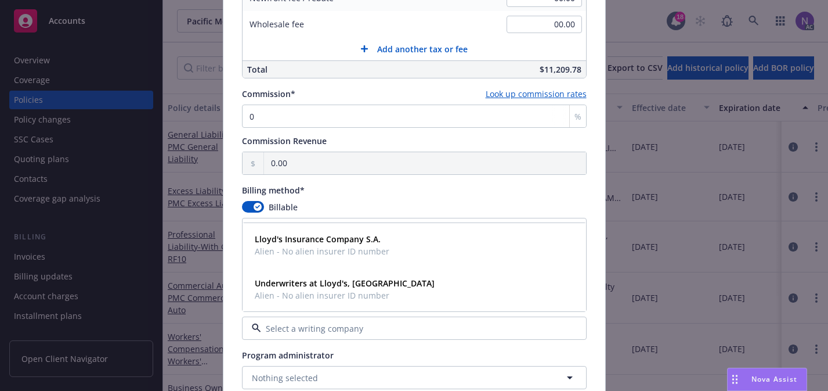
click at [289, 354] on span "Program administrator" at bounding box center [288, 354] width 92 height 11
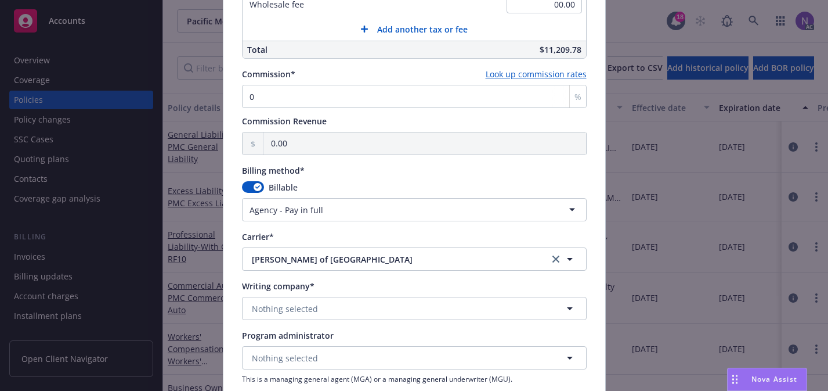
scroll to position [872, 0]
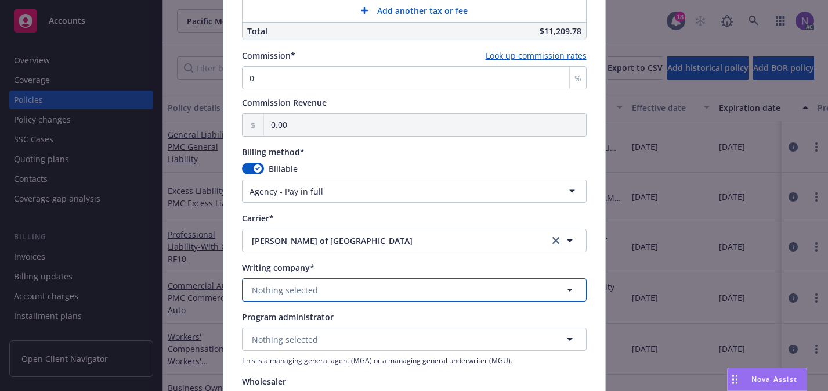
click at [305, 293] on span "Nothing selected" at bounding box center [285, 290] width 66 height 12
click at [331, 281] on button "Nothing selected" at bounding box center [414, 289] width 345 height 23
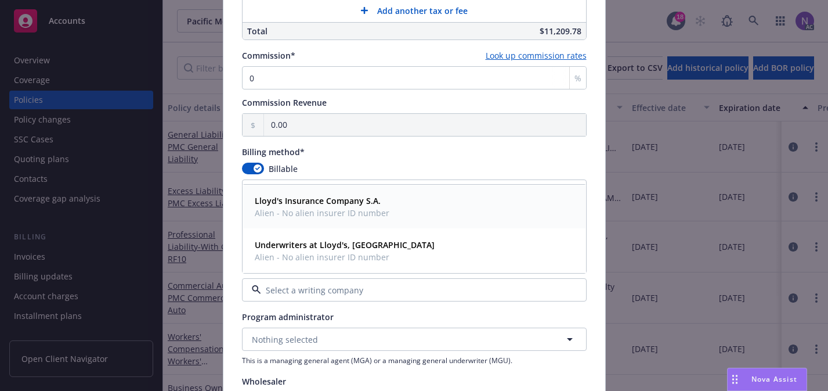
click at [363, 203] on strong "Lloyd's Insurance Company S.A." at bounding box center [318, 200] width 126 height 11
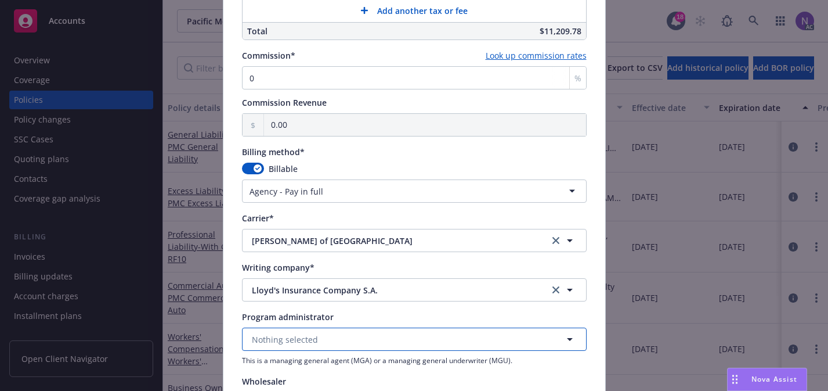
click at [338, 337] on button "Nothing selected" at bounding box center [414, 338] width 345 height 23
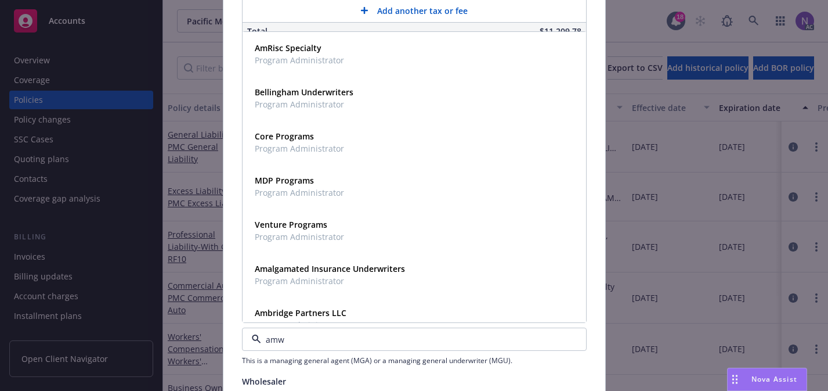
type input "amwi"
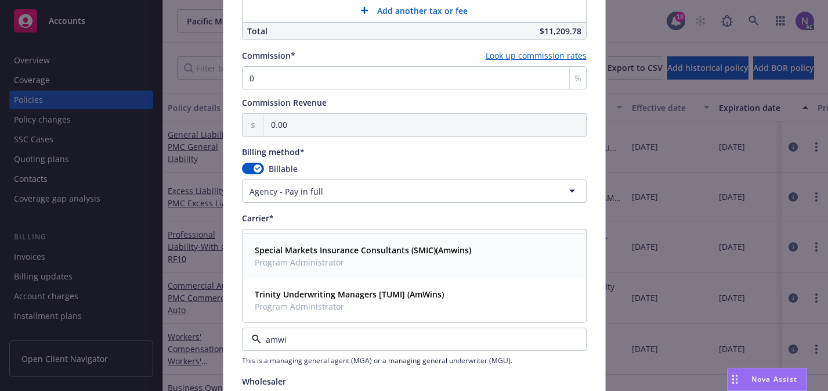
click at [363, 264] on span "Program Administrator" at bounding box center [363, 262] width 216 height 12
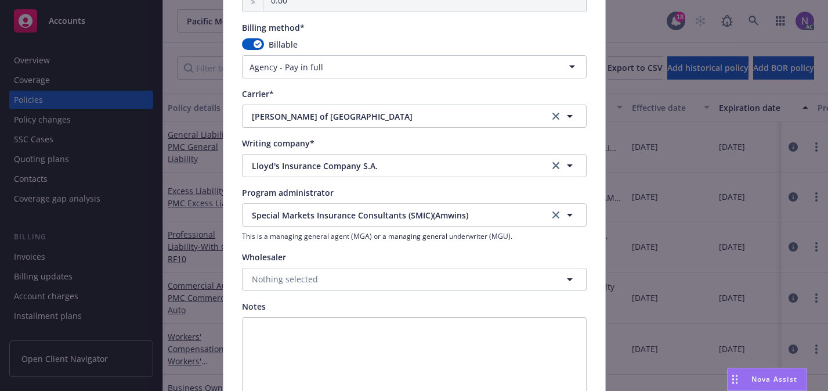
scroll to position [1014, 0]
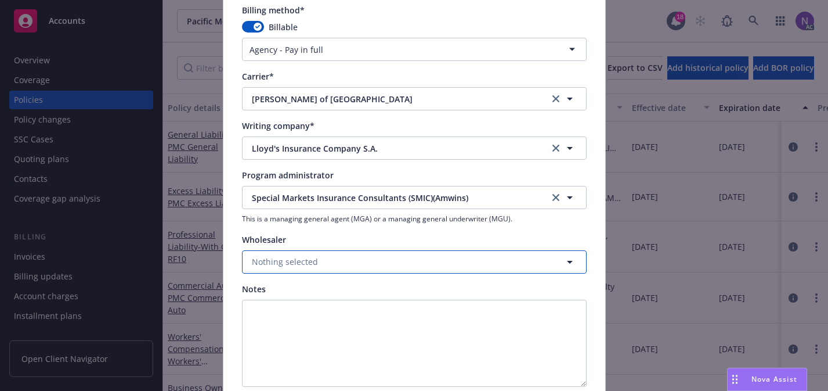
click at [363, 264] on button "Nothing selected" at bounding box center [414, 261] width 345 height 23
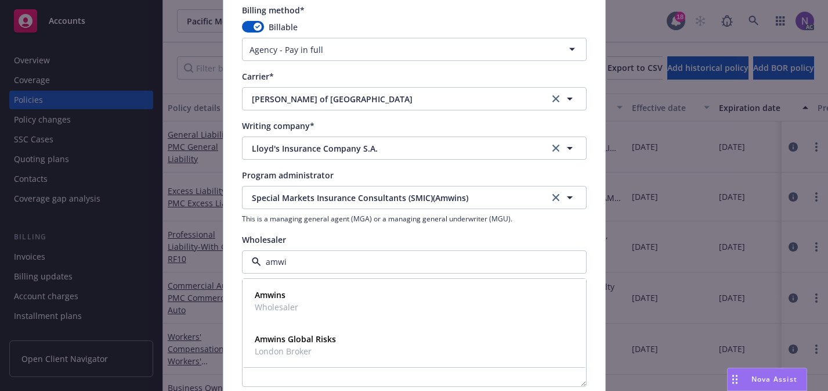
type input "amwin"
click at [362, 309] on div "Amwins Wholesaler" at bounding box center [414, 300] width 328 height 29
click at [557, 203] on link "clear selection" at bounding box center [556, 197] width 14 height 14
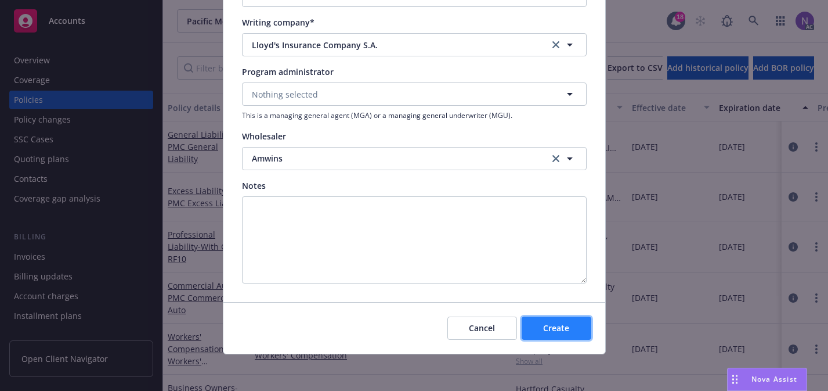
click at [567, 322] on span "Create" at bounding box center [556, 327] width 26 height 11
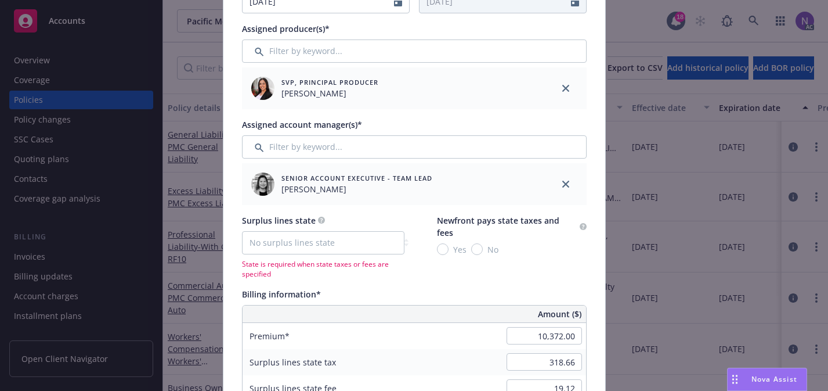
scroll to position [404, 0]
click at [319, 245] on select "No surplus lines state Alaska Alabama Arkansas Arizona California Colorado Conn…" at bounding box center [323, 243] width 163 height 23
select select "CA"
click at [242, 232] on select "No surplus lines state Alaska Alabama Arkansas Arizona California Colorado Conn…" at bounding box center [323, 243] width 163 height 23
type input "311.16"
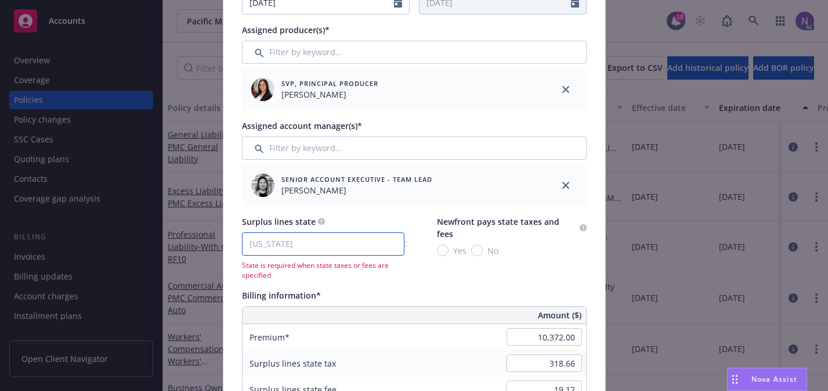
type input "18.67"
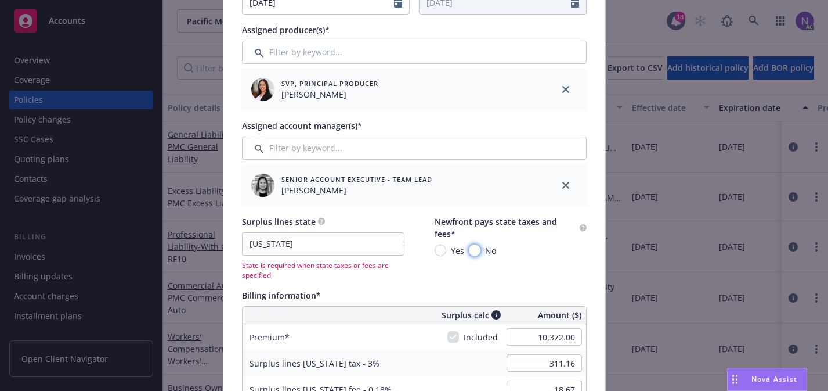
click at [475, 248] on input "No" at bounding box center [475, 250] width 12 height 12
radio input "true"
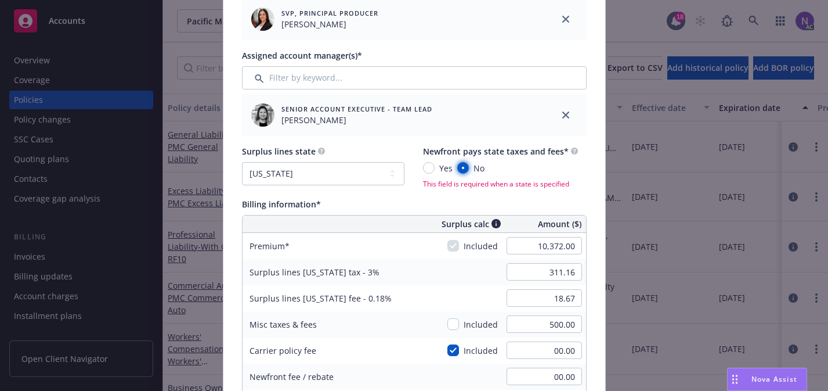
scroll to position [477, 0]
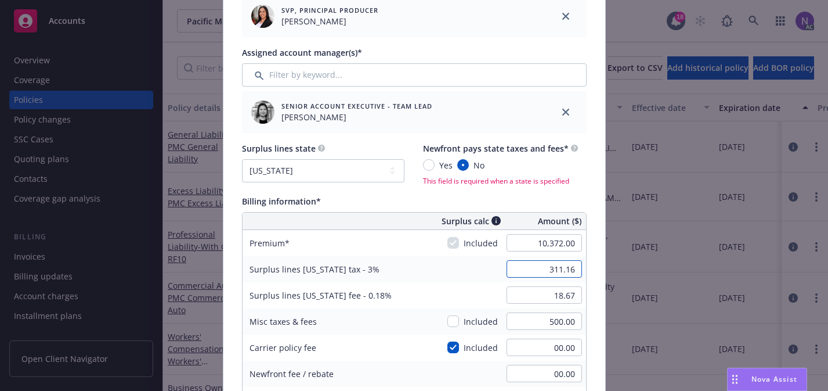
click at [561, 266] on input "311.16" at bounding box center [544, 268] width 75 height 17
paste input "8.6"
type input "318.66"
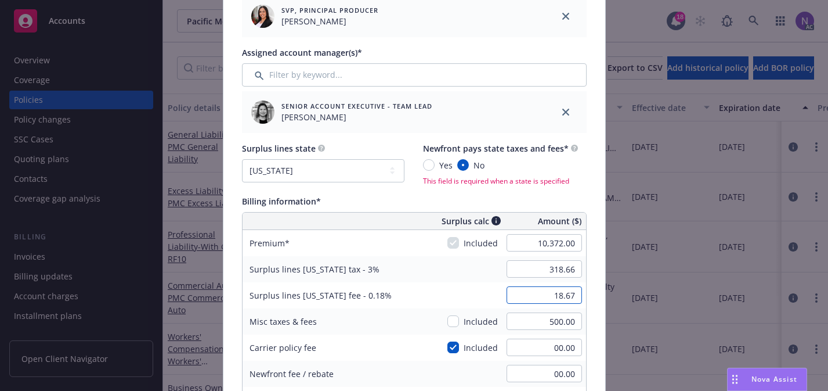
click at [569, 284] on div "18.67" at bounding box center [545, 295] width 84 height 26
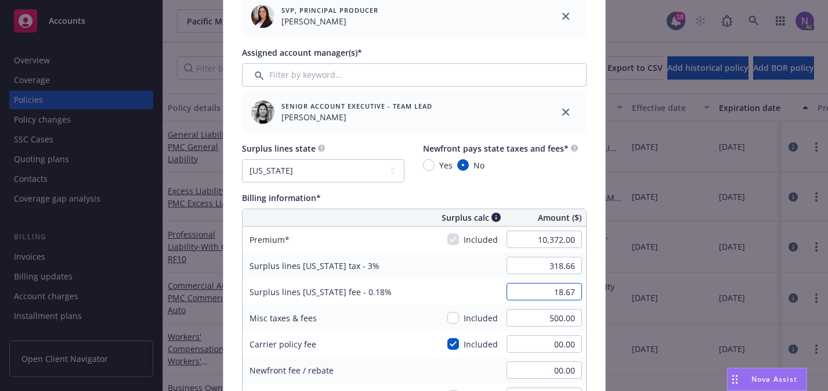
click at [569, 285] on input "18.67" at bounding box center [544, 291] width 75 height 17
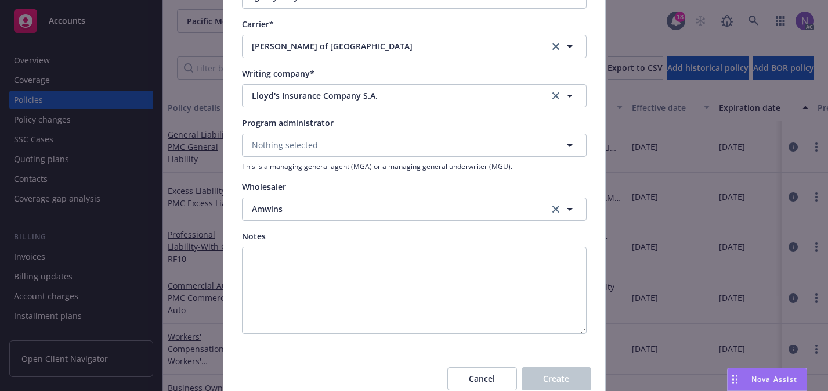
scroll to position [1132, 0]
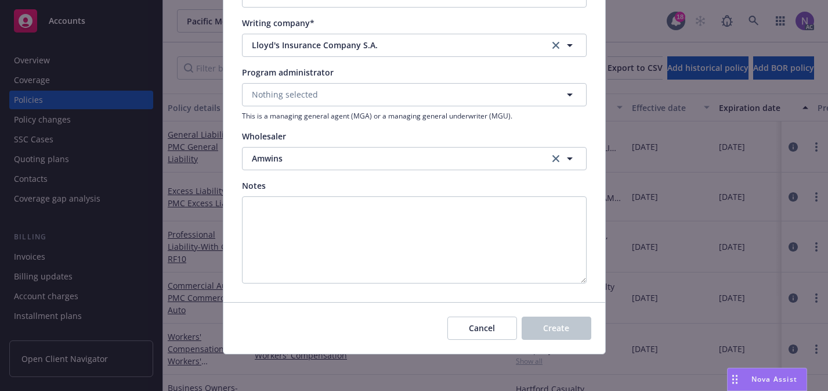
type input "19.12"
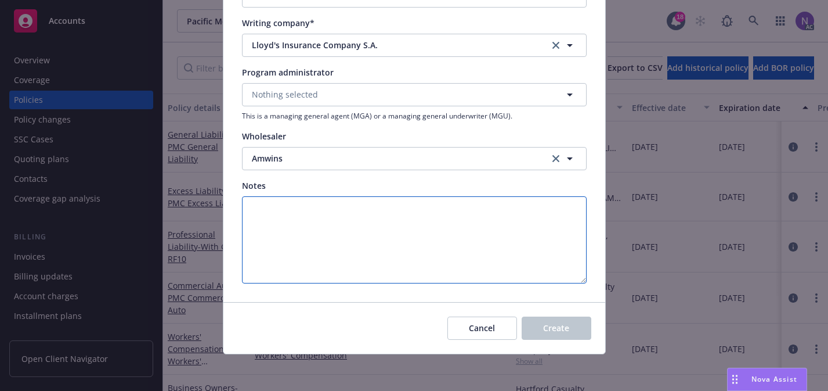
click at [553, 278] on textarea "Notes" at bounding box center [414, 239] width 345 height 87
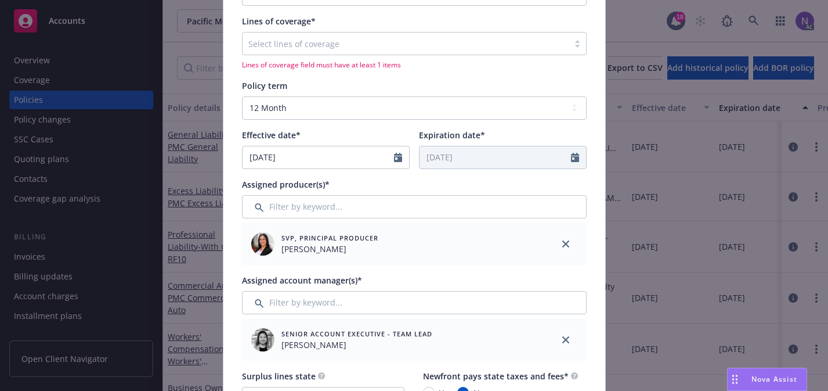
scroll to position [233, 0]
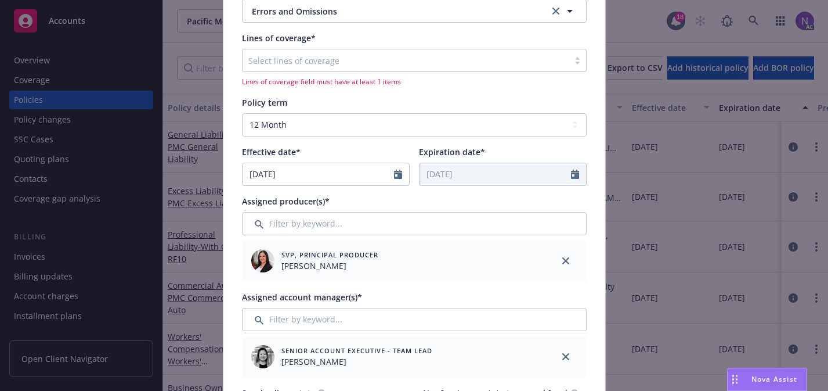
click at [459, 76] on div "Select lines of coverage Lines of coverage field must have at least 1 items" at bounding box center [414, 68] width 345 height 38
click at [443, 63] on div at bounding box center [405, 60] width 315 height 14
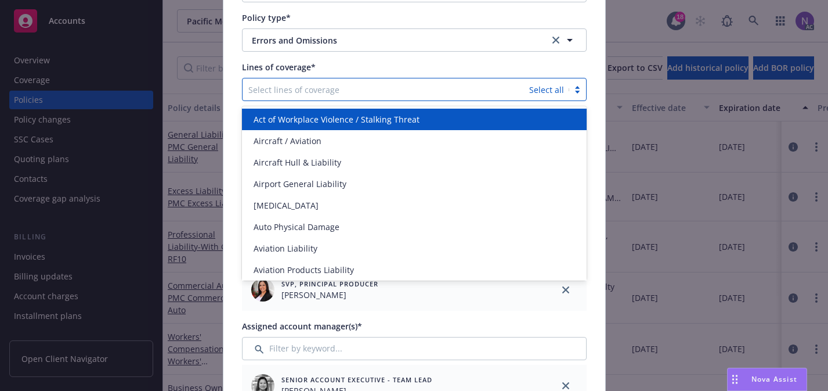
scroll to position [203, 0]
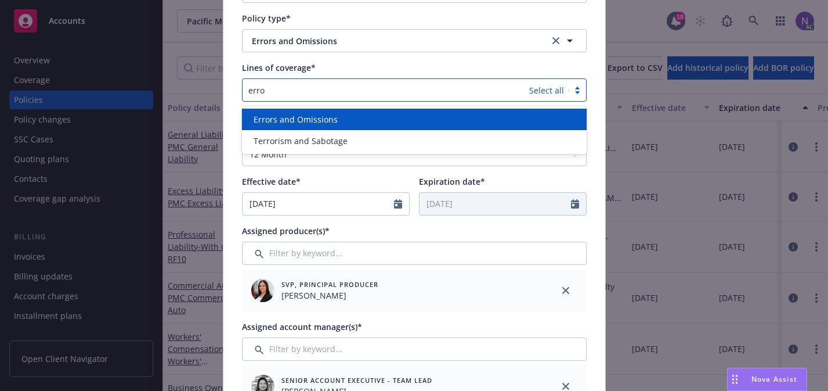
type input "error"
click at [410, 111] on div "Errors and Omissions" at bounding box center [414, 119] width 345 height 21
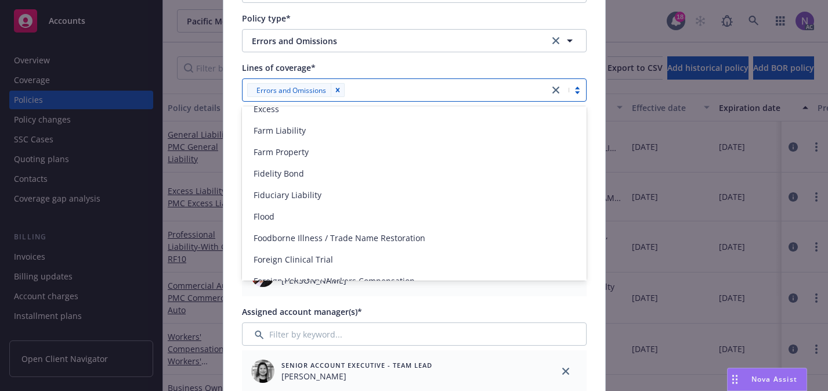
scroll to position [815, 0]
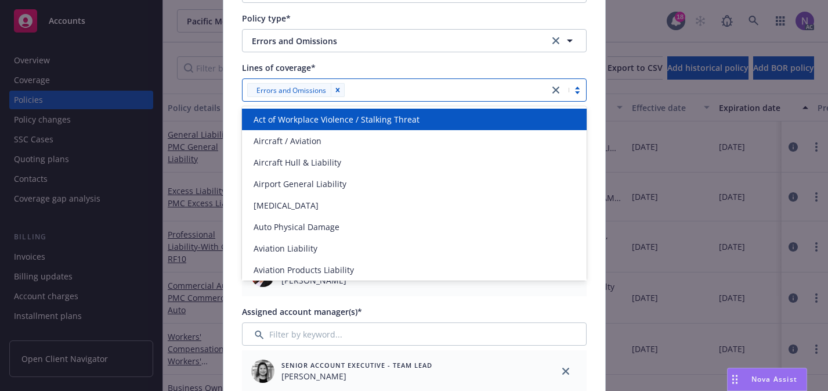
click at [395, 96] on div at bounding box center [445, 90] width 195 height 14
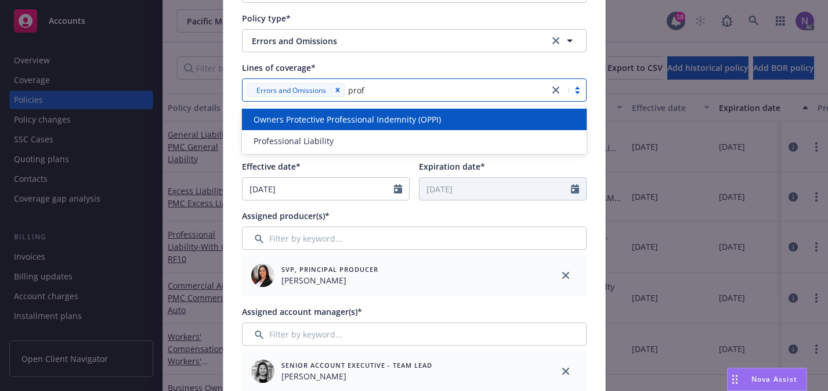
type input "profe"
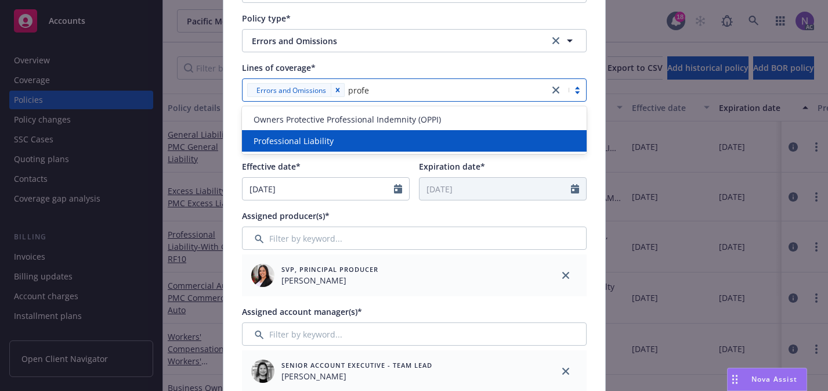
click at [373, 138] on div "Professional Liability" at bounding box center [414, 141] width 331 height 12
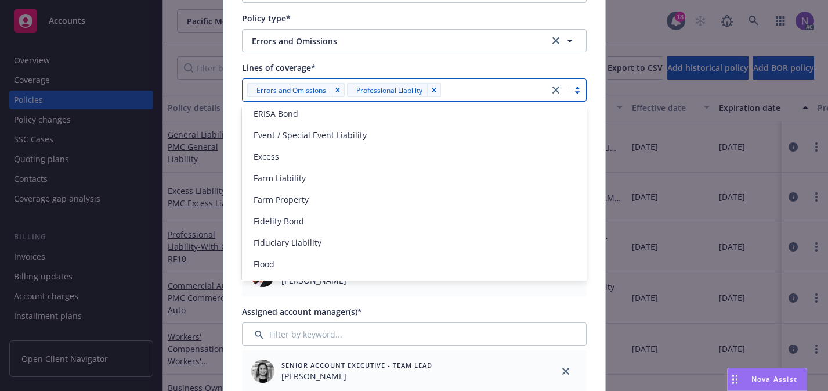
scroll to position [825, 0]
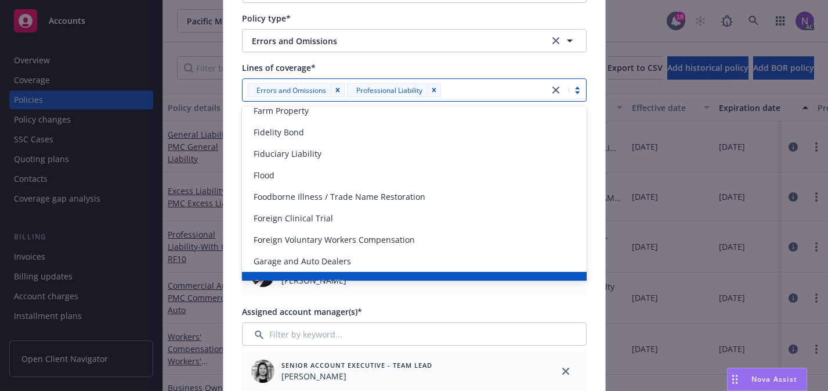
click at [418, 306] on div "Assigned account manager(s)*" at bounding box center [414, 311] width 345 height 12
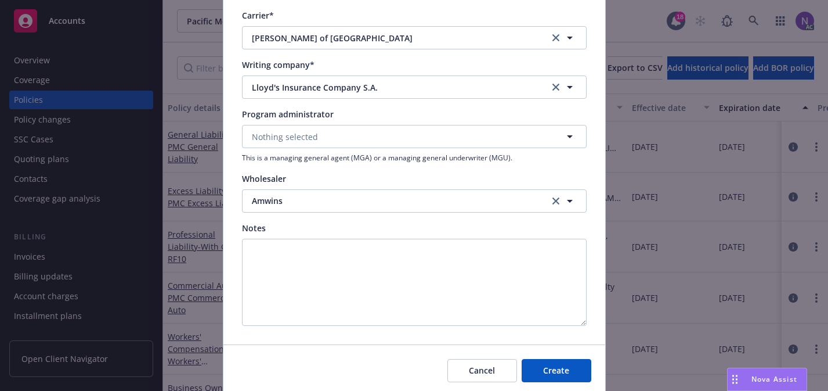
scroll to position [1117, 0]
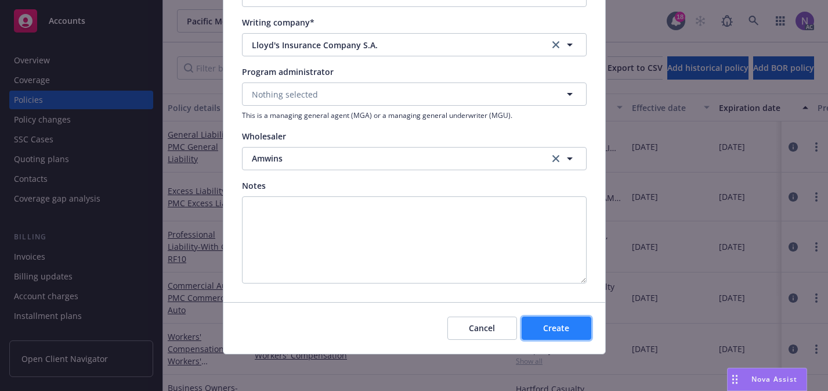
click at [529, 317] on button "Create" at bounding box center [557, 327] width 70 height 23
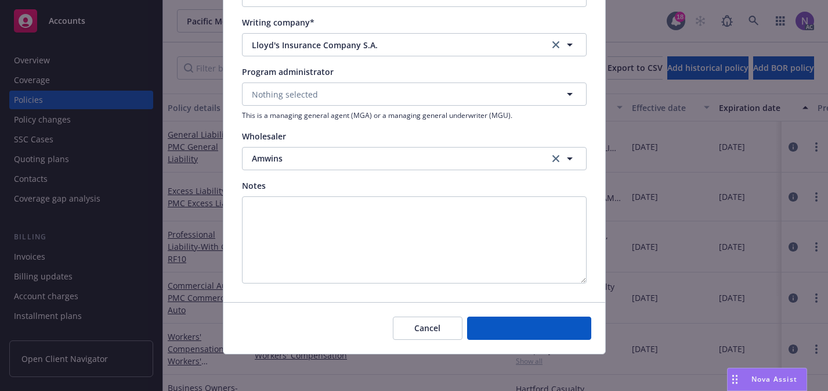
select select "DIRECT"
select select "other"
type input "09/10/2025"
type input "09/10/2026"
select select "NONE"
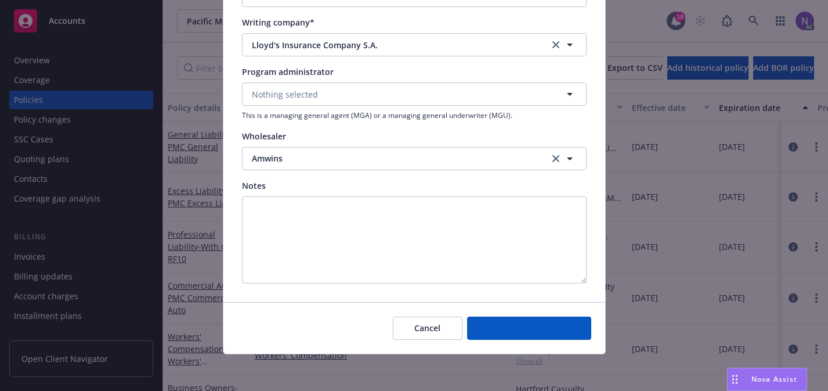
type input "00.00"
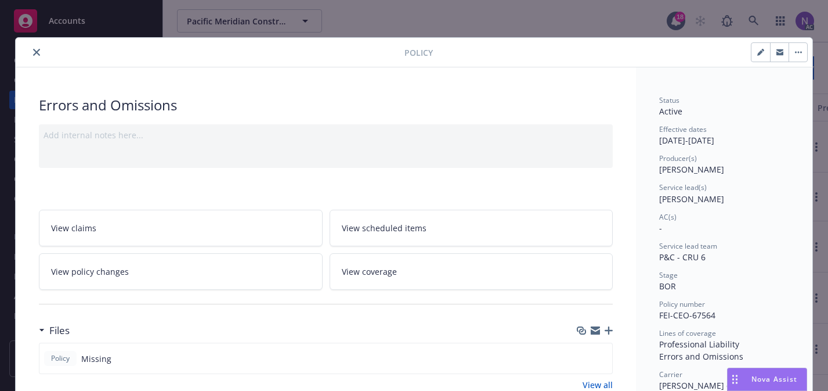
click at [701, 316] on span "FEI-CEO-67564" at bounding box center [687, 314] width 56 height 11
copy span "FEI-CEO-67564"
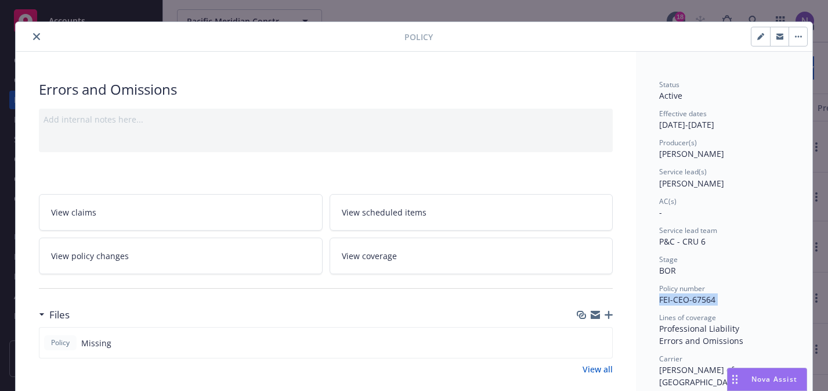
scroll to position [35, 0]
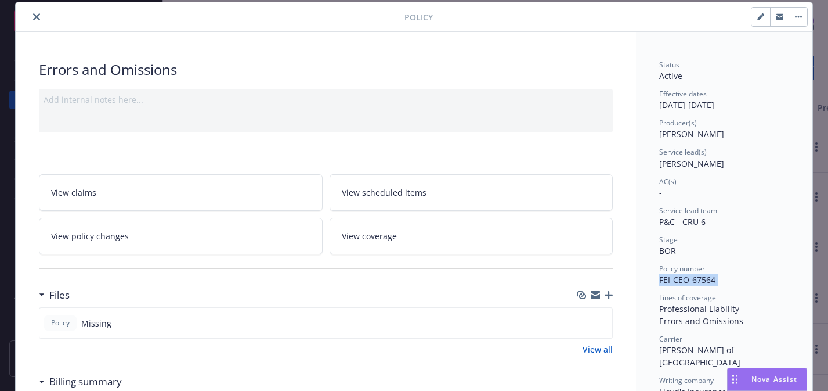
click at [611, 296] on icon "button" at bounding box center [609, 295] width 8 height 8
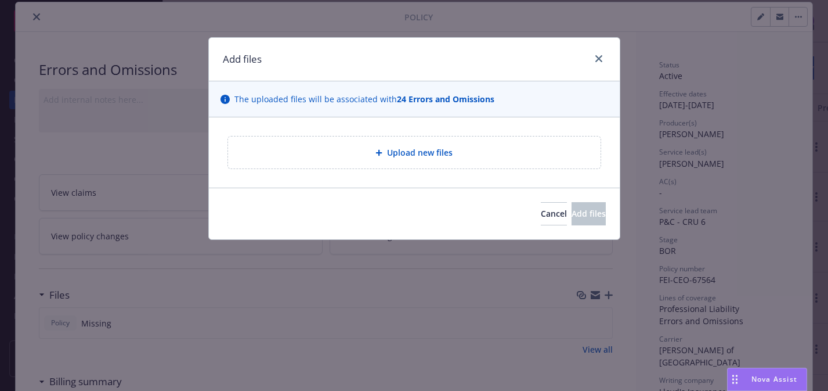
click at [509, 156] on div "Upload new files" at bounding box center [414, 152] width 354 height 13
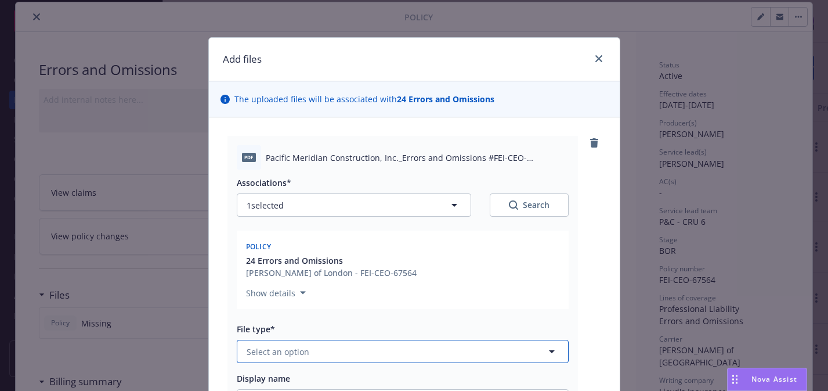
click at [298, 349] on span "Select an option" at bounding box center [278, 351] width 63 height 12
type input "po"
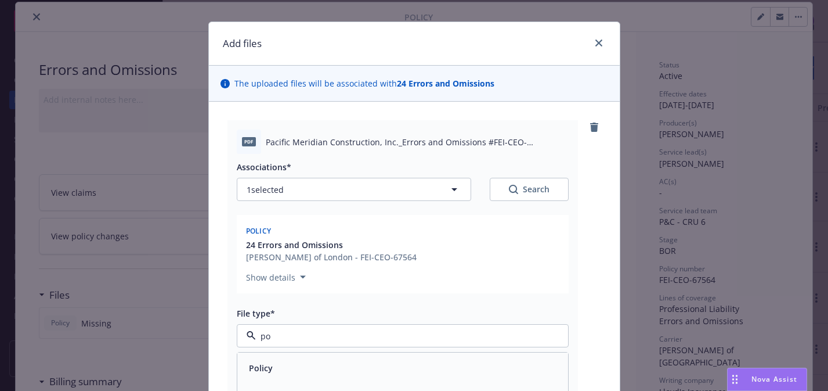
scroll to position [21, 0]
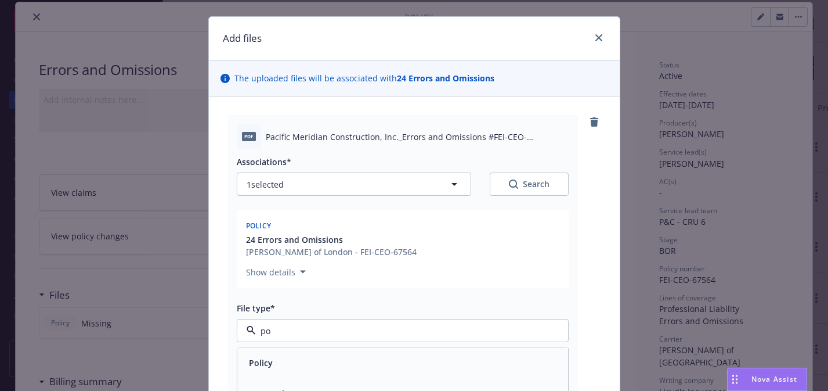
click at [299, 351] on div "Policy" at bounding box center [402, 362] width 331 height 31
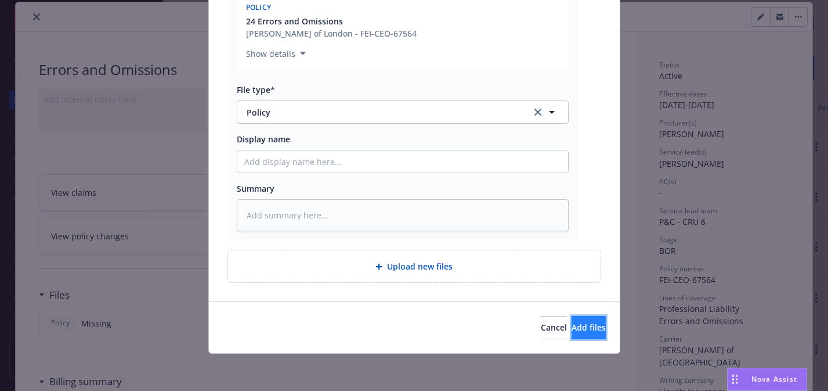
click at [572, 331] on span "Add files" at bounding box center [589, 327] width 34 height 11
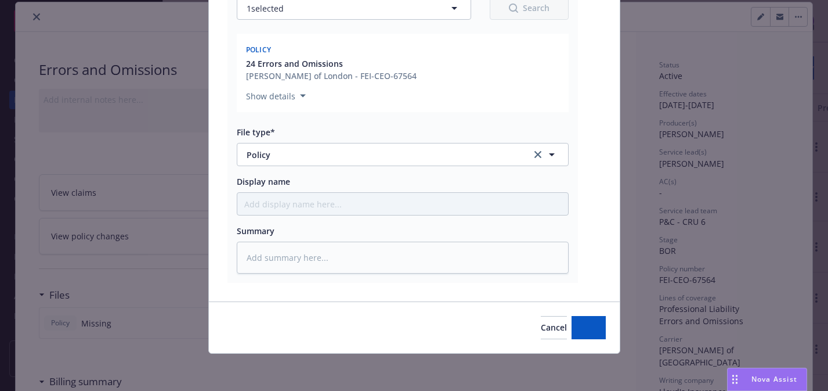
scroll to position [197, 0]
type textarea "x"
